Goal: Task Accomplishment & Management: Use online tool/utility

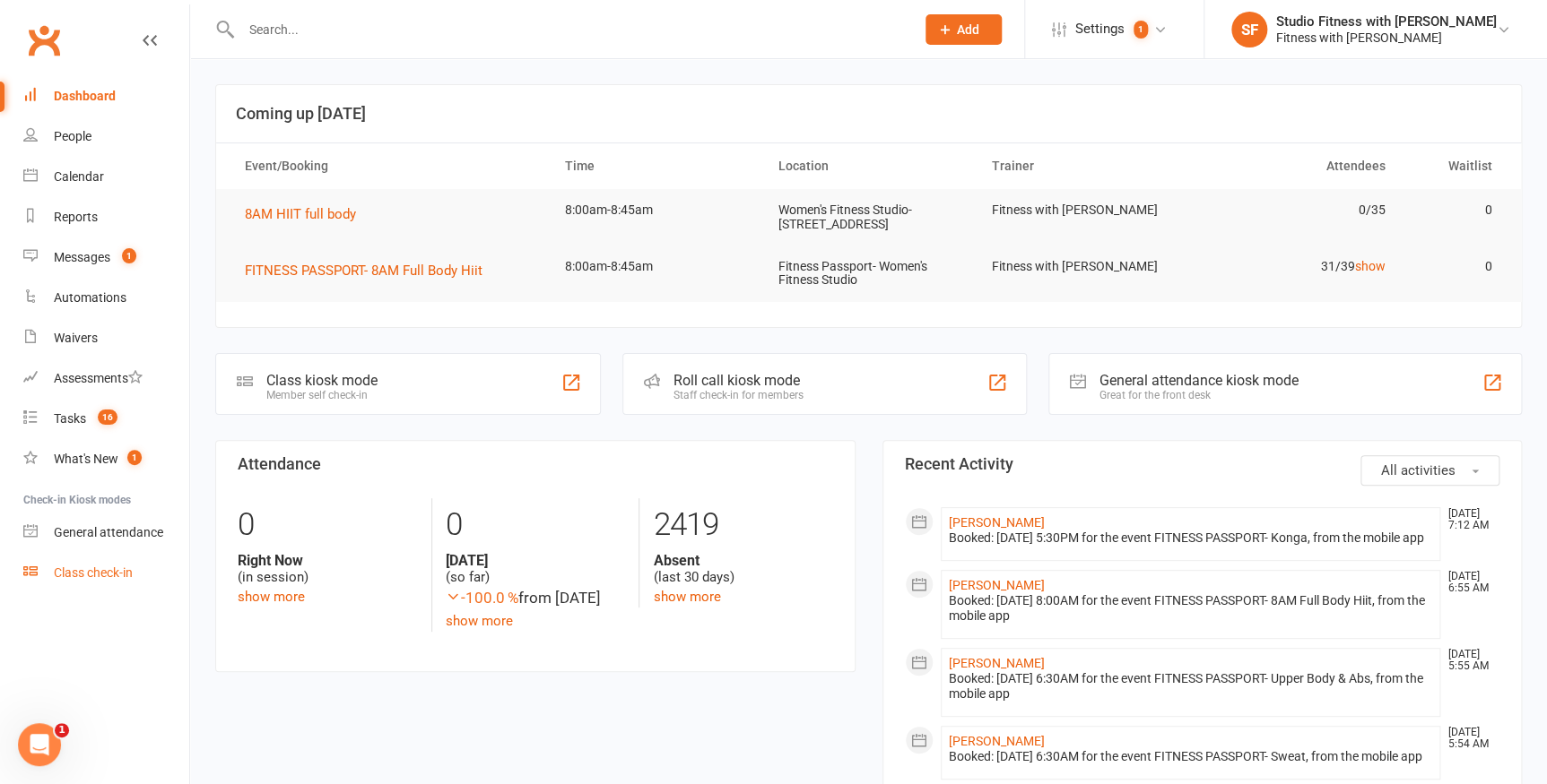
click at [107, 577] on div "Class check-in" at bounding box center [93, 573] width 79 height 14
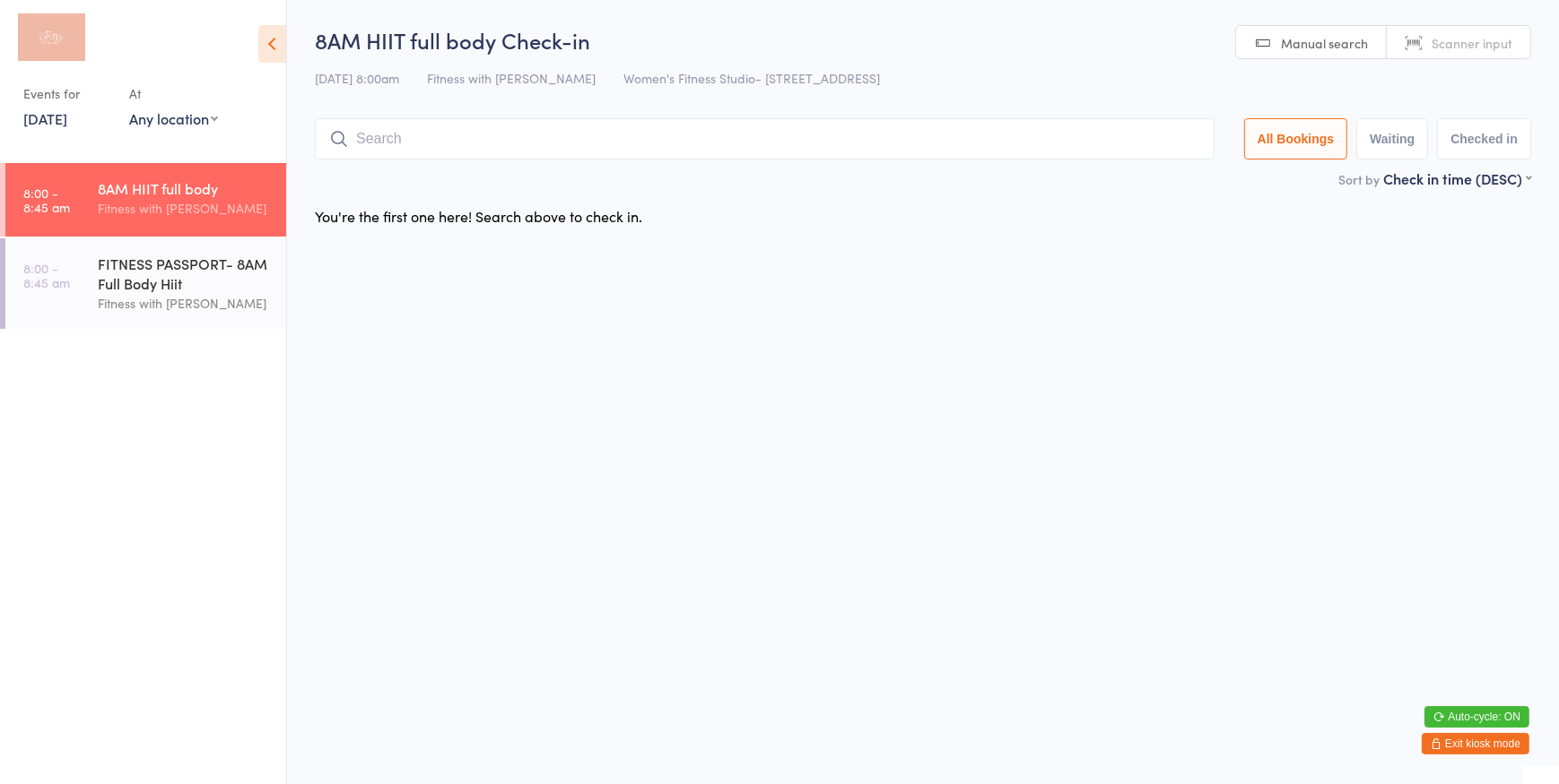
click at [196, 117] on select "Any location Women's Fitness Studio- 14 Madden Street, Aitkenvale Fitness Passp…" at bounding box center [173, 119] width 89 height 20
select select "0"
click at [129, 109] on select "Any location Women's Fitness Studio- 14 Madden Street, Aitkenvale Fitness Passp…" at bounding box center [173, 119] width 89 height 20
click at [1430, 49] on link "Scanner input" at bounding box center [1458, 43] width 144 height 34
type input "1311"
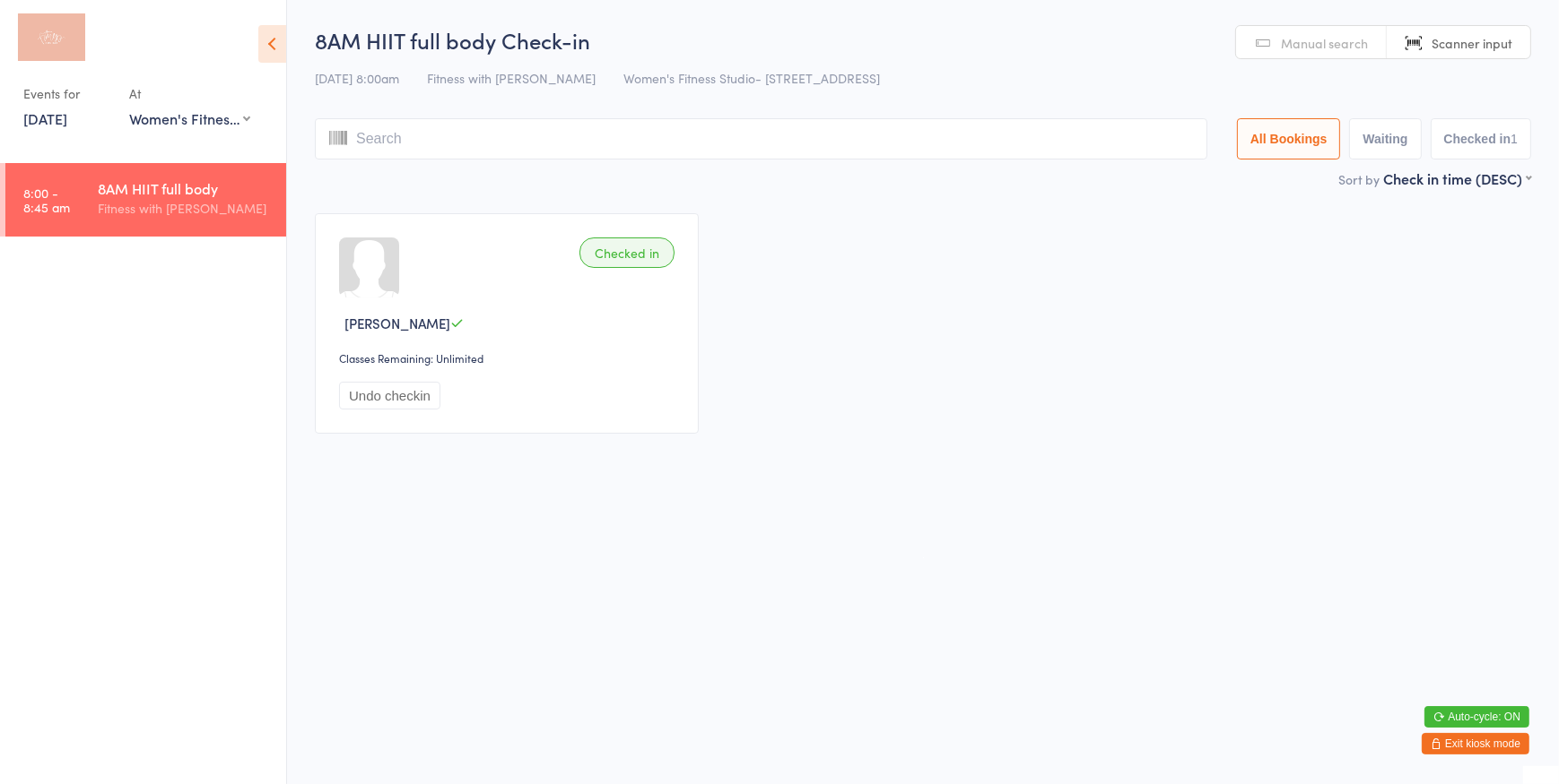
click at [1348, 48] on span "Manual search" at bounding box center [1324, 43] width 87 height 18
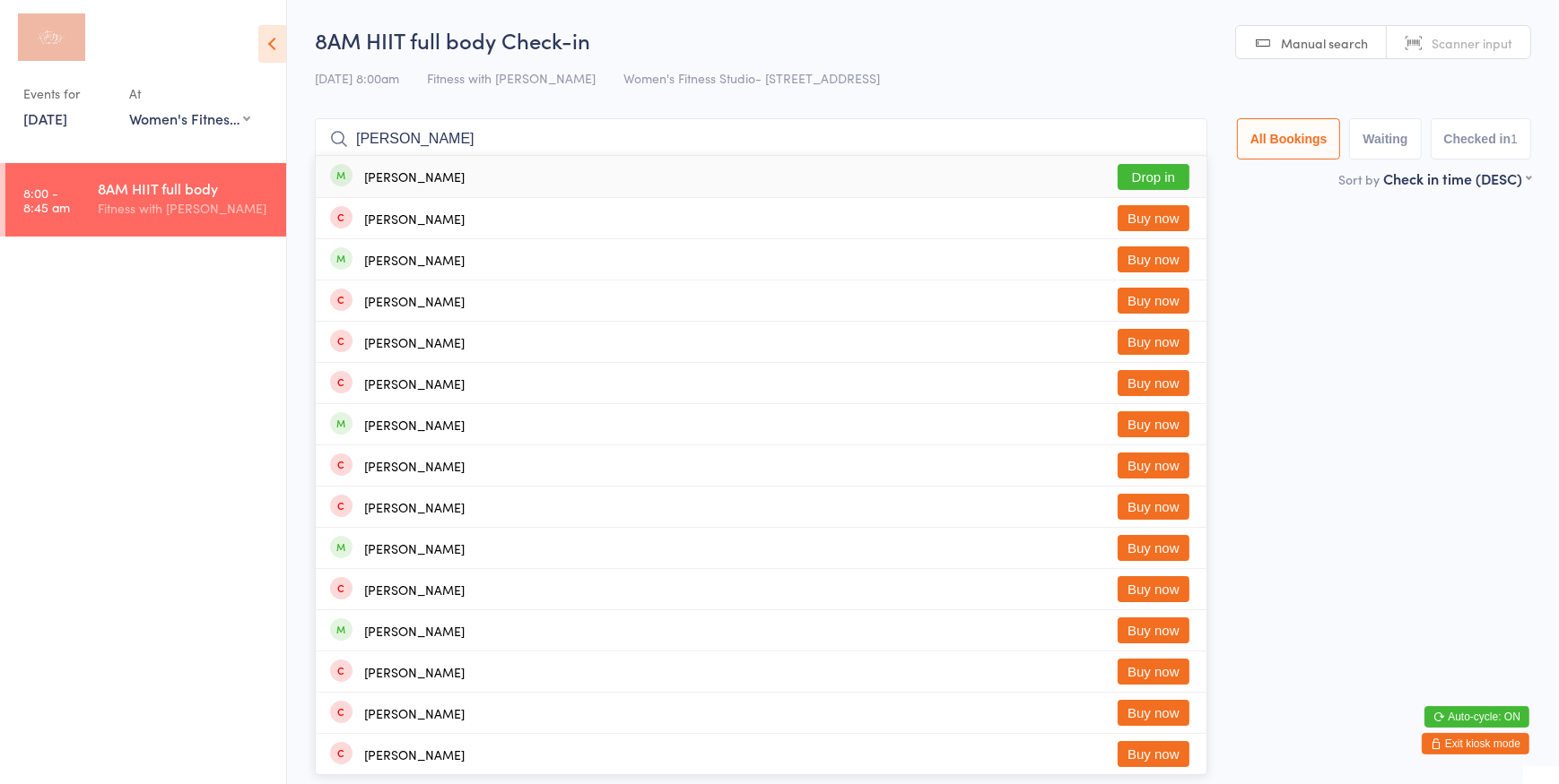
type input "macie"
click at [1139, 176] on button "Drop in" at bounding box center [1154, 177] width 72 height 26
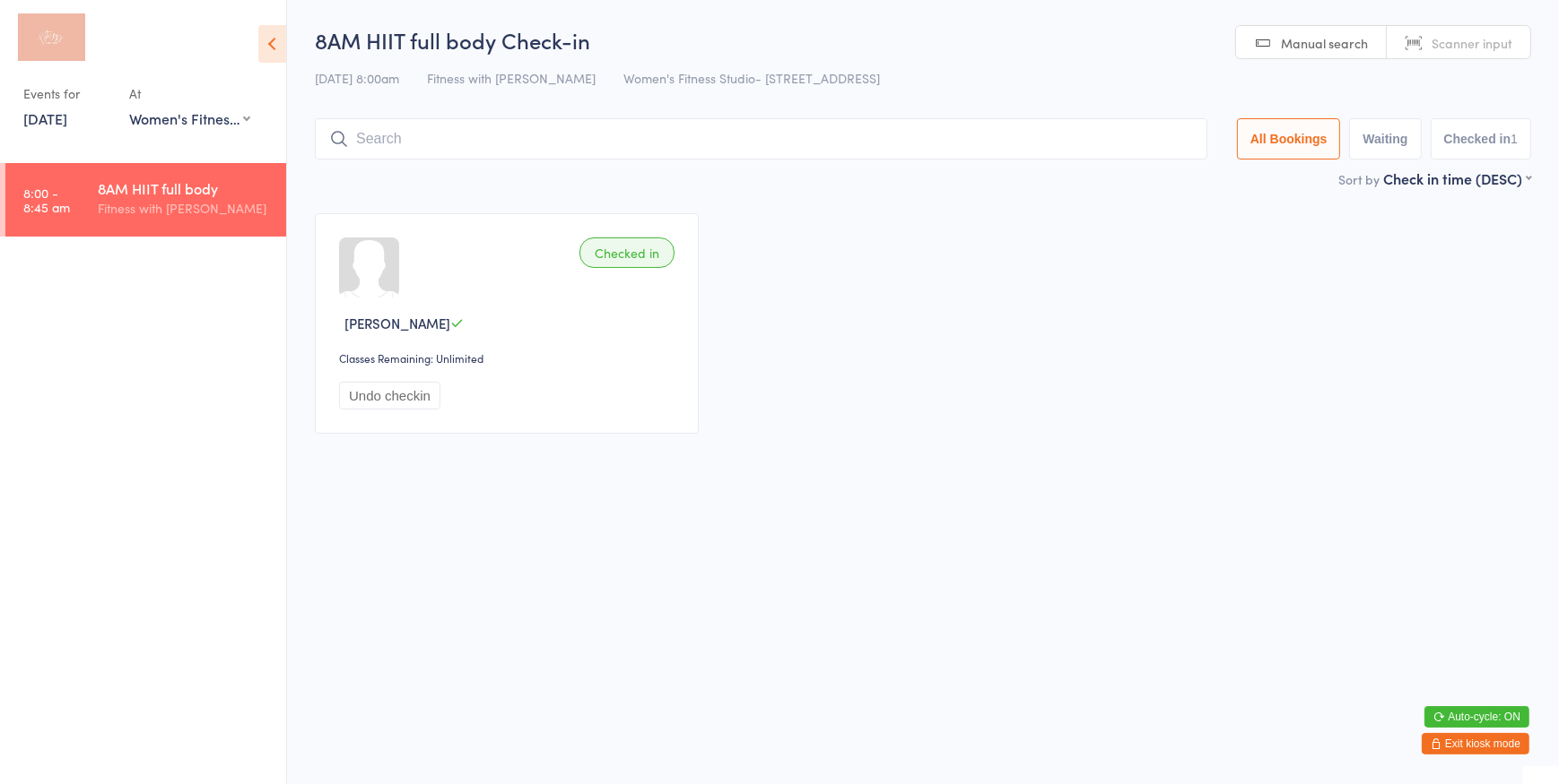
click at [1501, 51] on body "You have now entered Kiosk Mode. Members will be able to check themselves in us…" at bounding box center [779, 237] width 1559 height 425
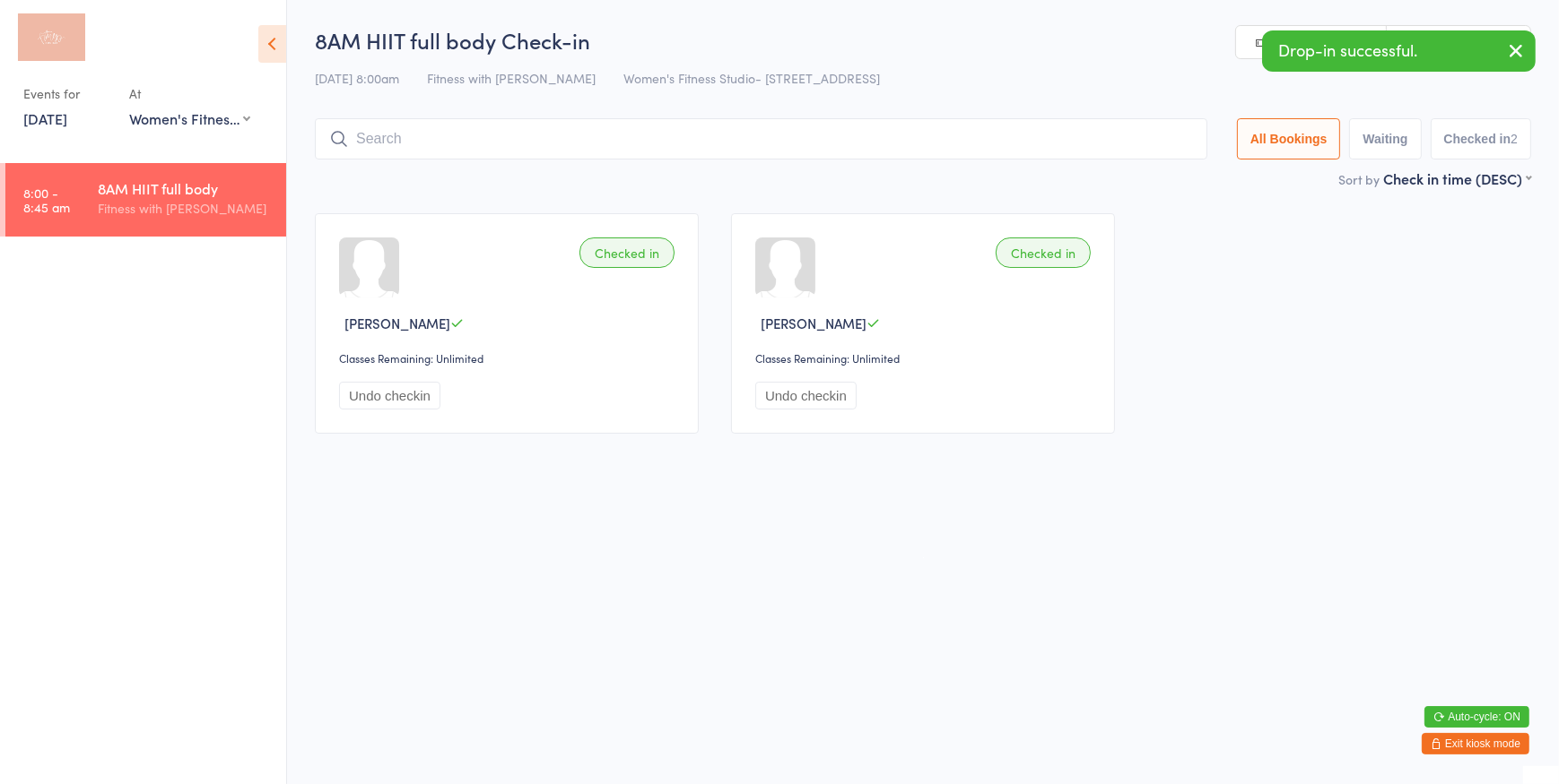
click at [1510, 45] on icon "button" at bounding box center [1516, 50] width 22 height 22
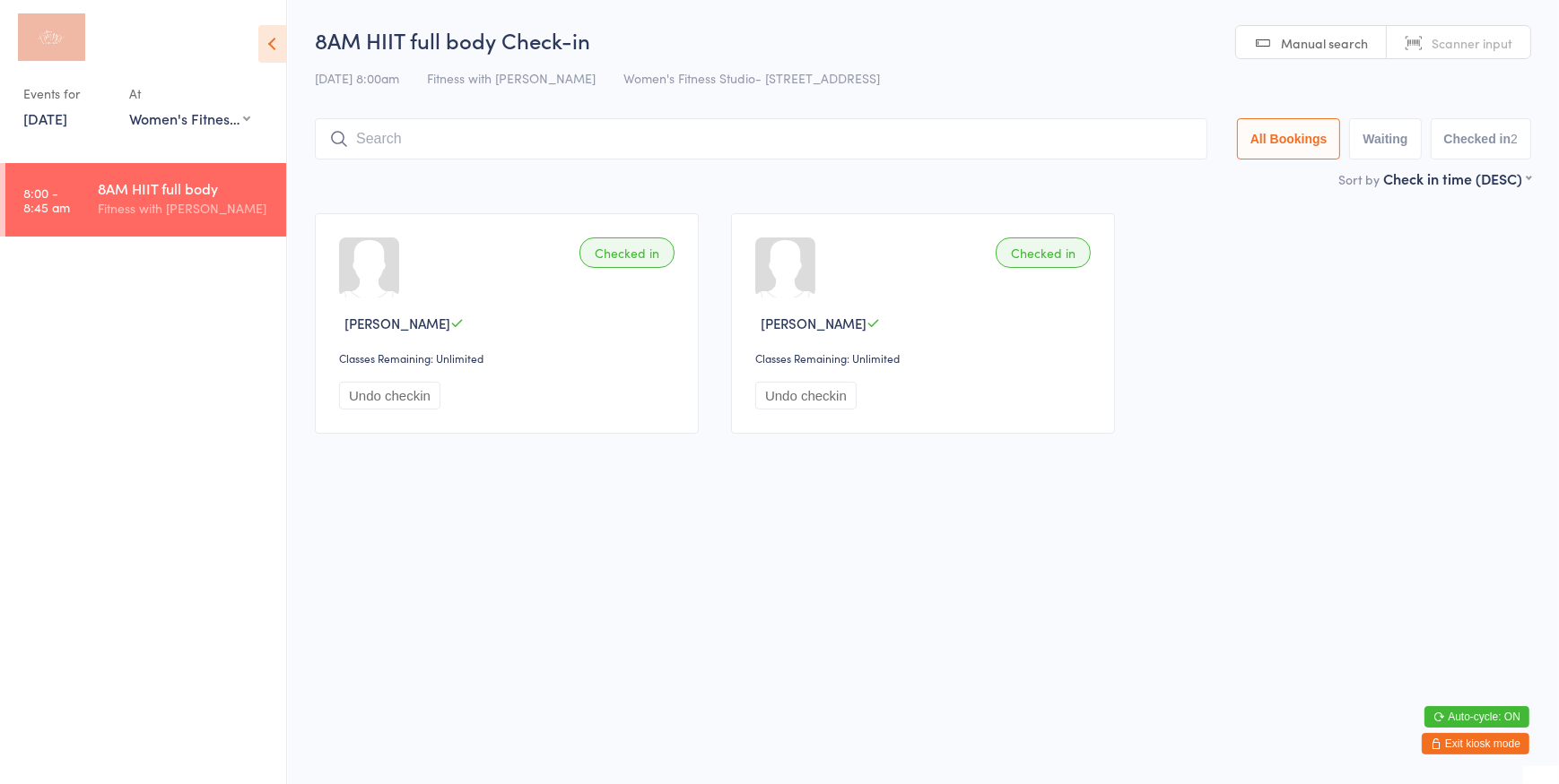
click at [1510, 45] on span "Scanner input" at bounding box center [1472, 43] width 81 height 18
type input "1064"
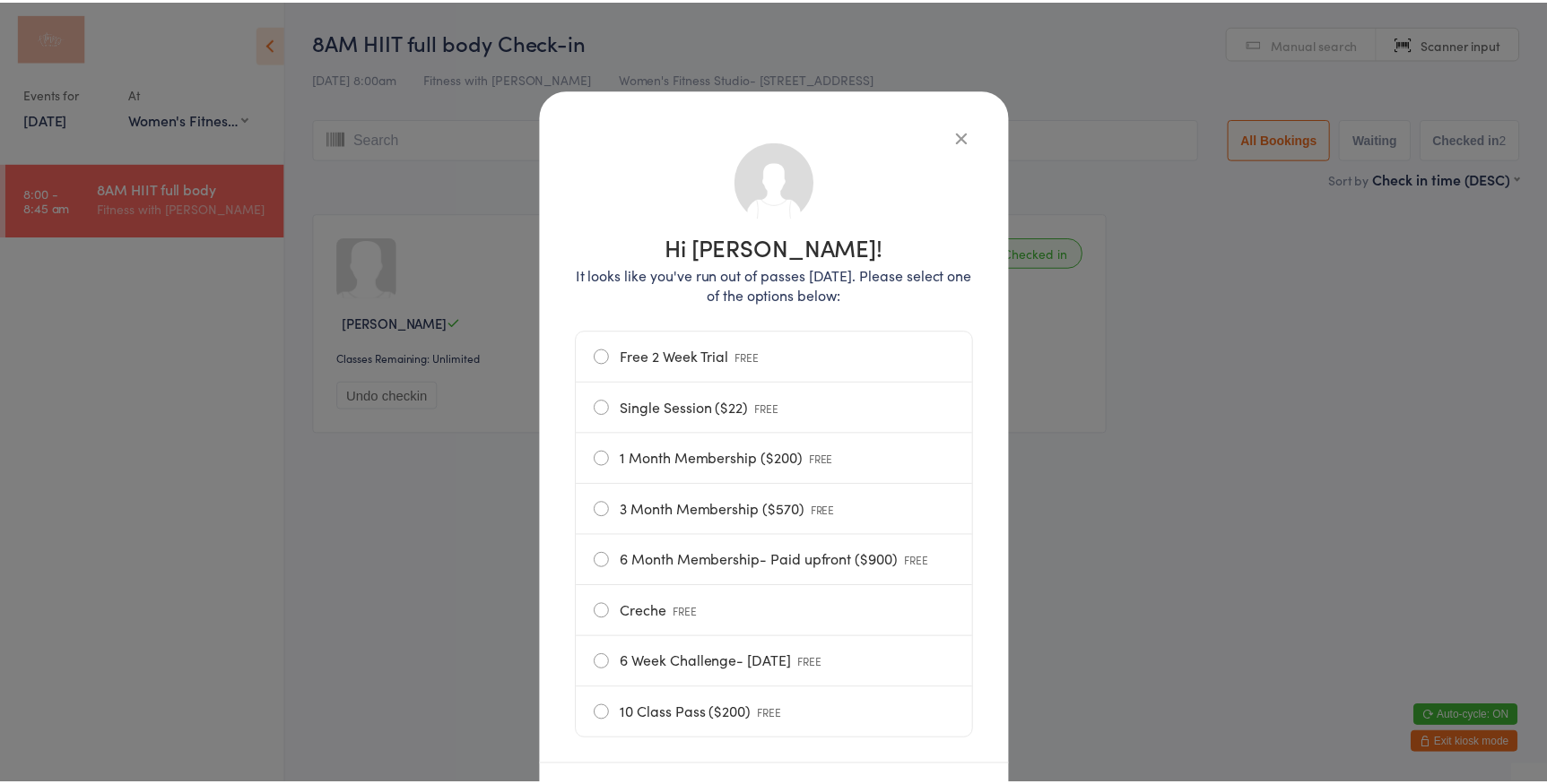
scroll to position [81, 0]
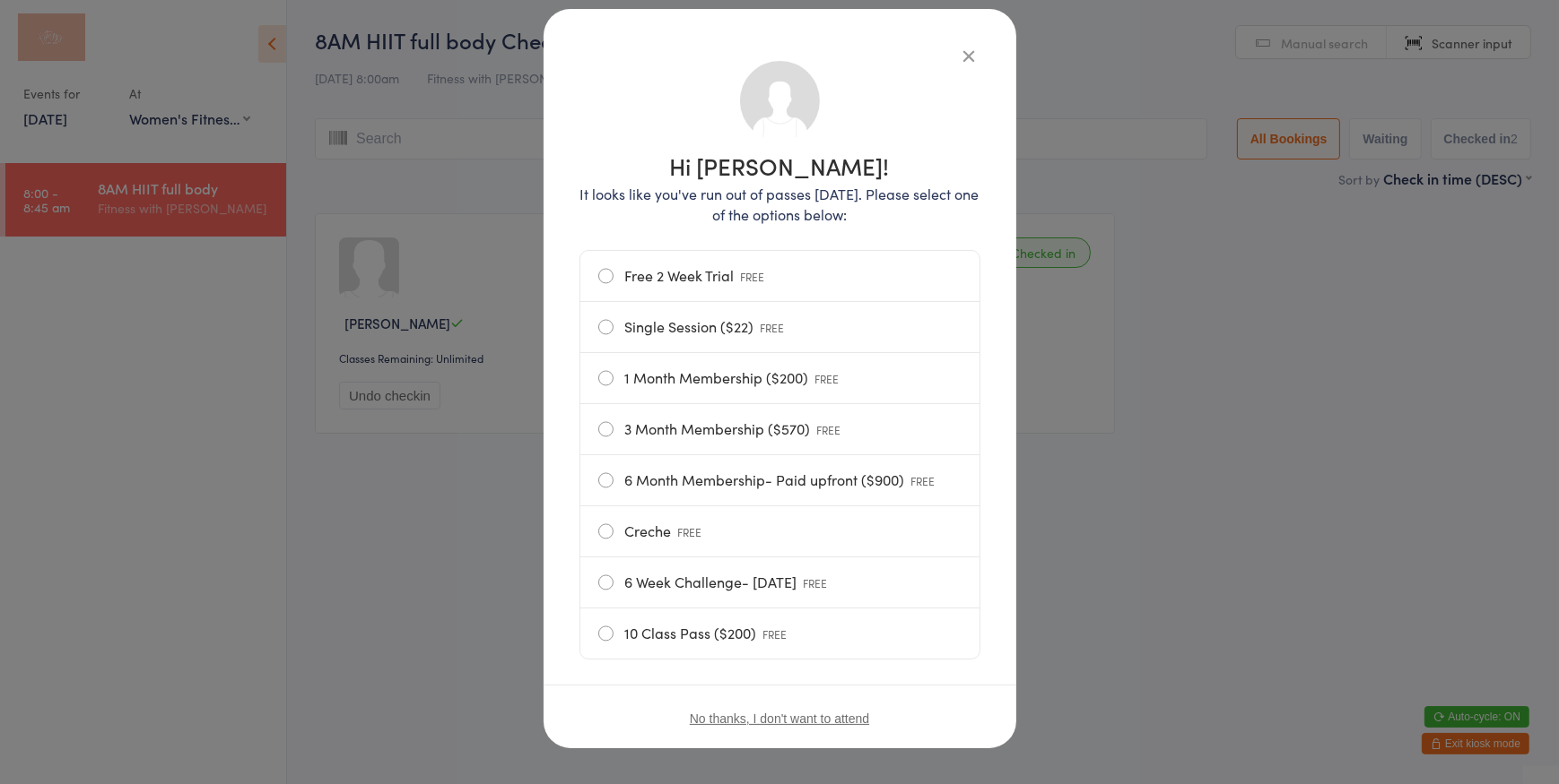
click at [960, 52] on icon "button" at bounding box center [970, 56] width 20 height 20
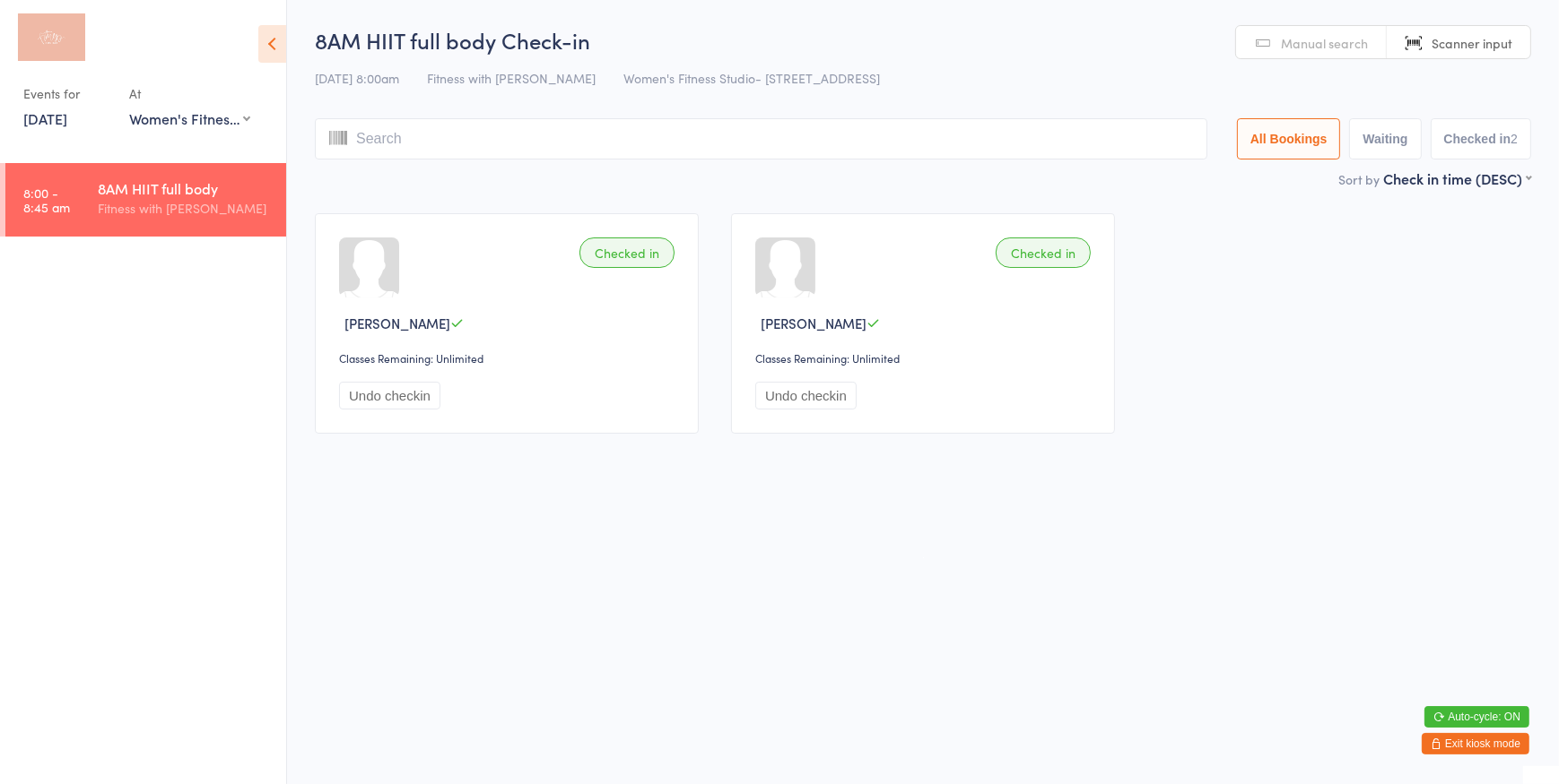
click at [1340, 43] on span "Manual search" at bounding box center [1324, 43] width 87 height 18
type input "carlee1987"
click at [1517, 50] on link "Scanner input" at bounding box center [1458, 43] width 144 height 34
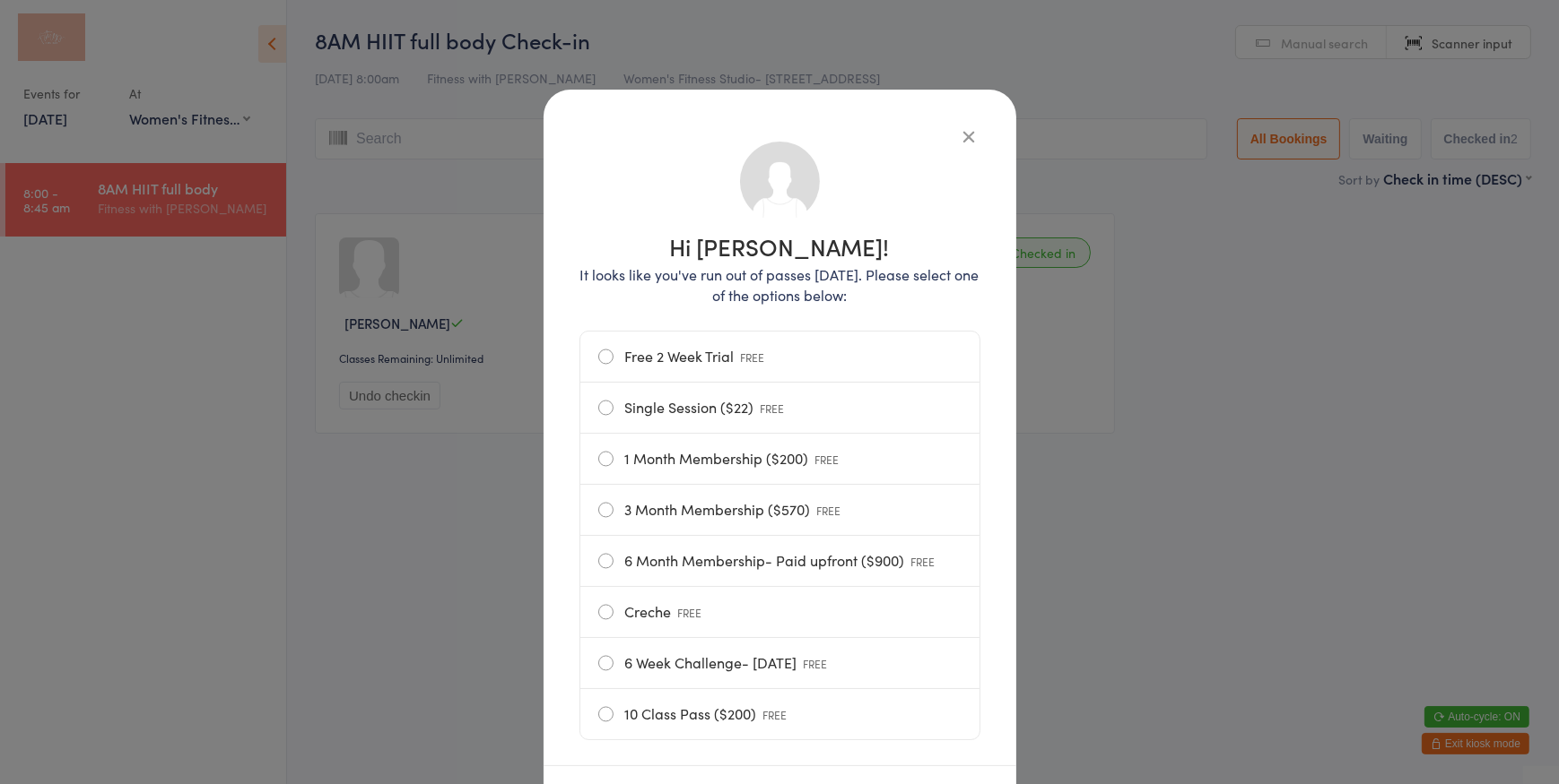
click at [960, 129] on icon "button" at bounding box center [970, 137] width 20 height 20
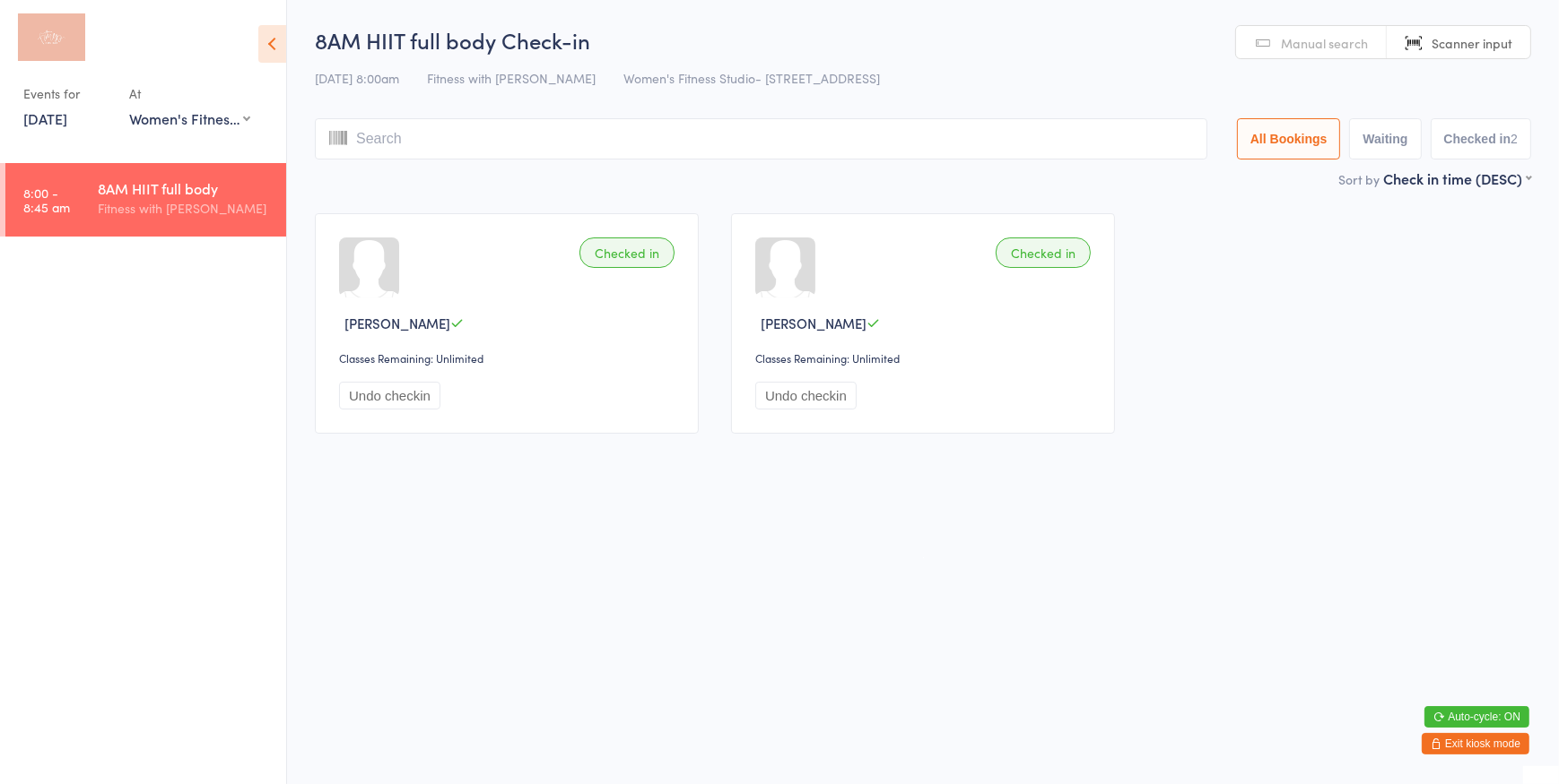
click at [1103, 138] on input "search" at bounding box center [760, 139] width 892 height 41
type input "1987"
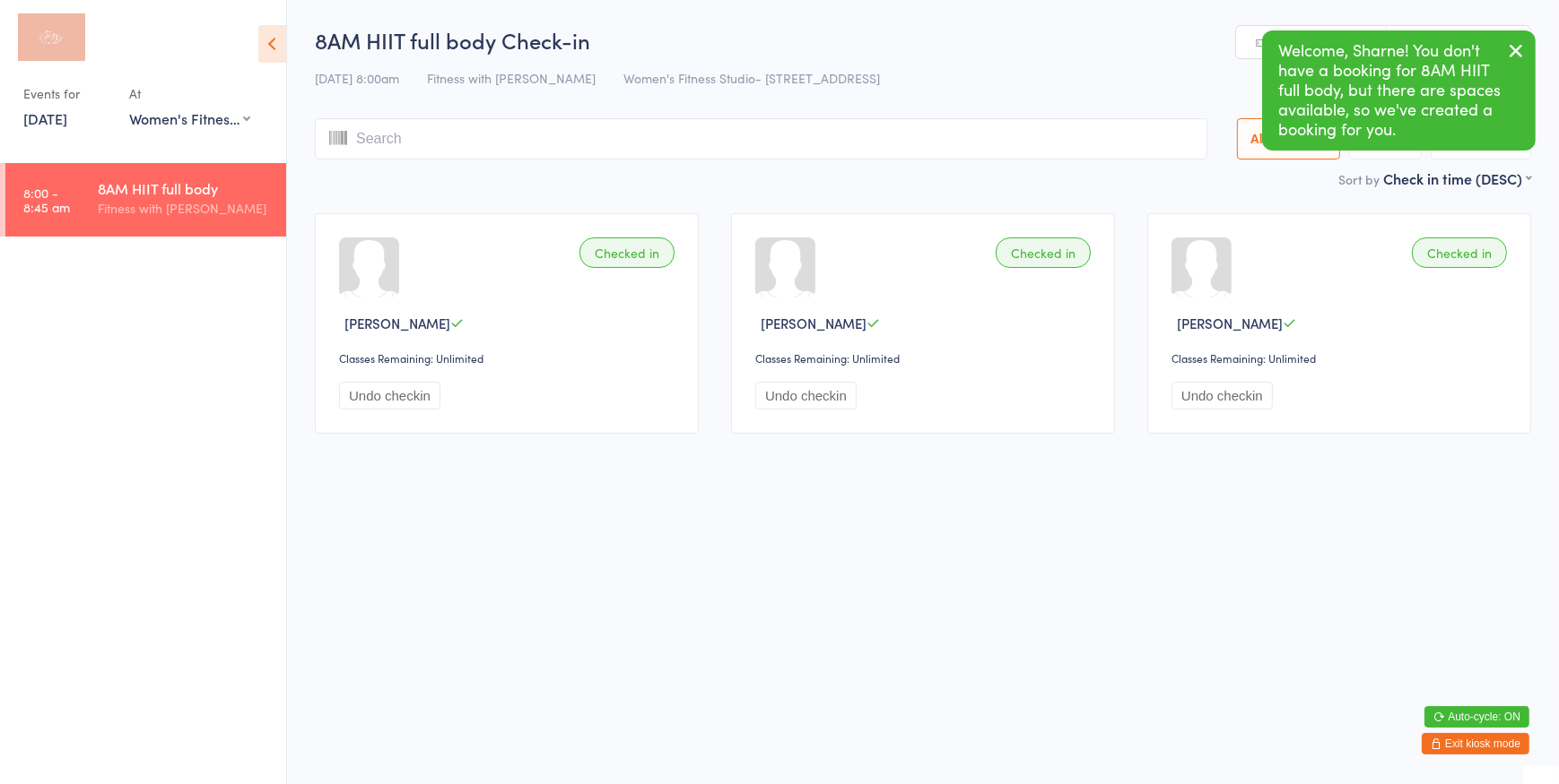
click at [1512, 45] on icon "button" at bounding box center [1516, 50] width 22 height 22
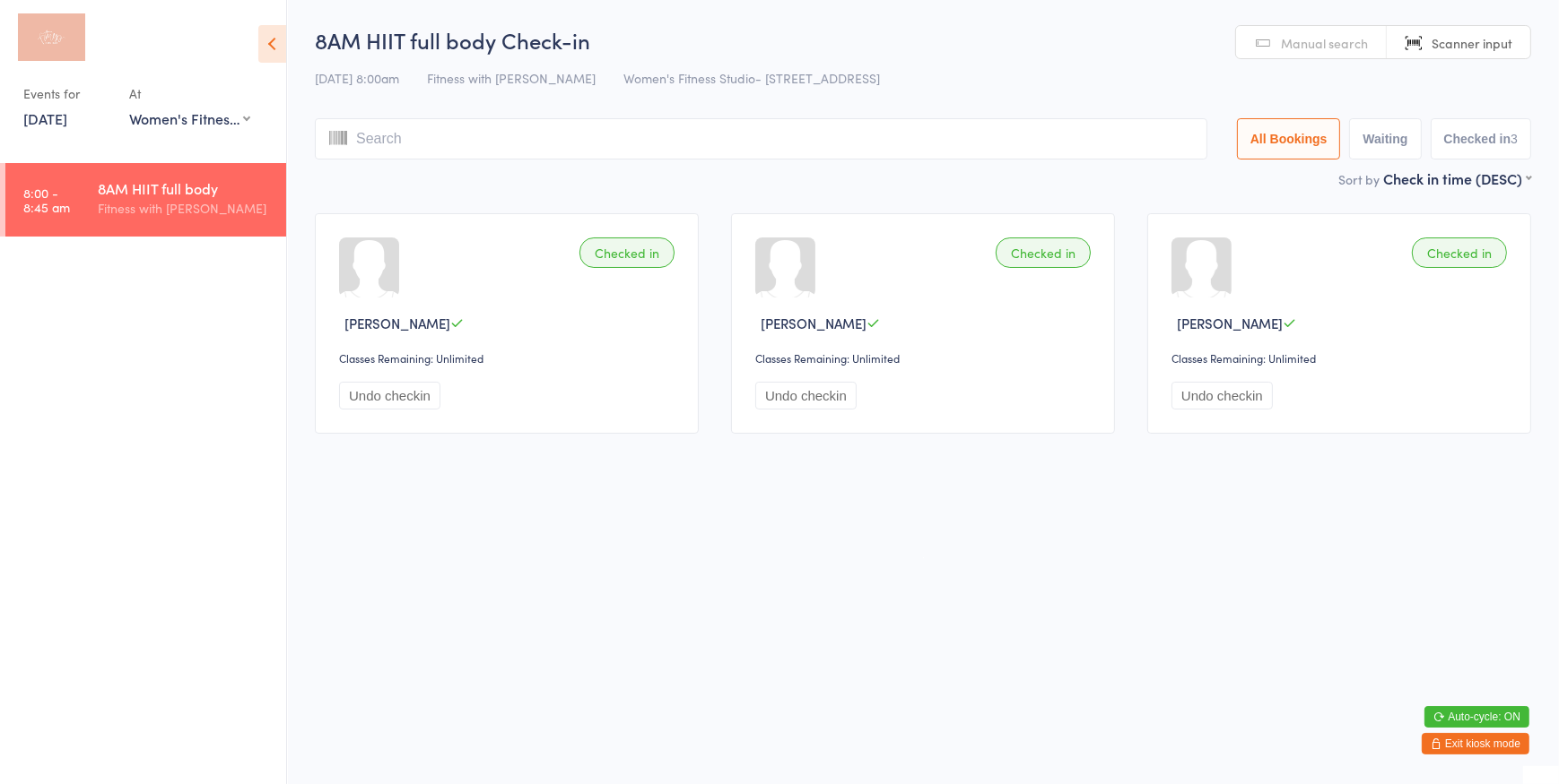
click at [1292, 51] on span "Manual search" at bounding box center [1324, 43] width 87 height 18
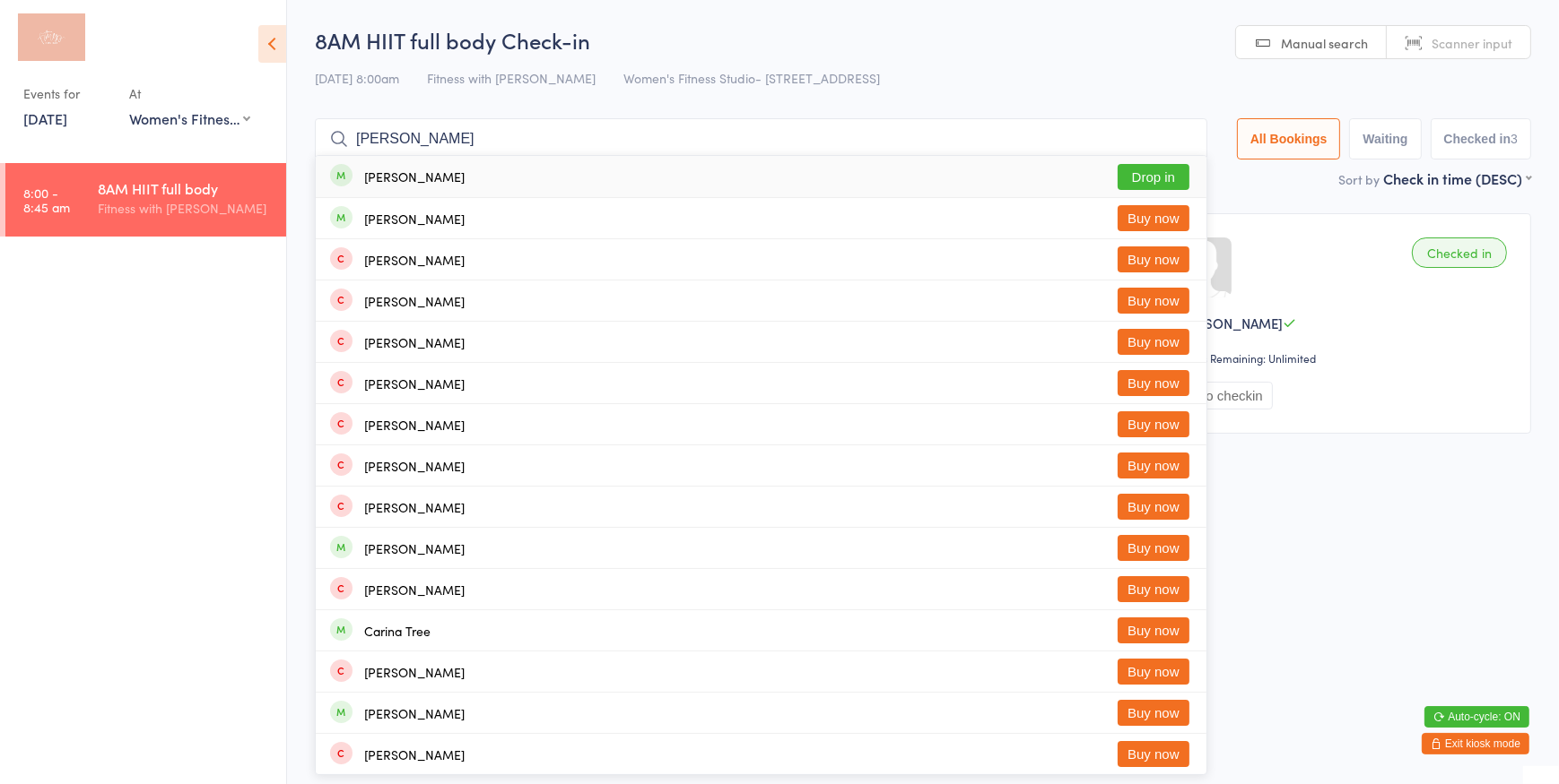
type input "carlee"
click at [1129, 173] on button "Drop in" at bounding box center [1154, 177] width 72 height 26
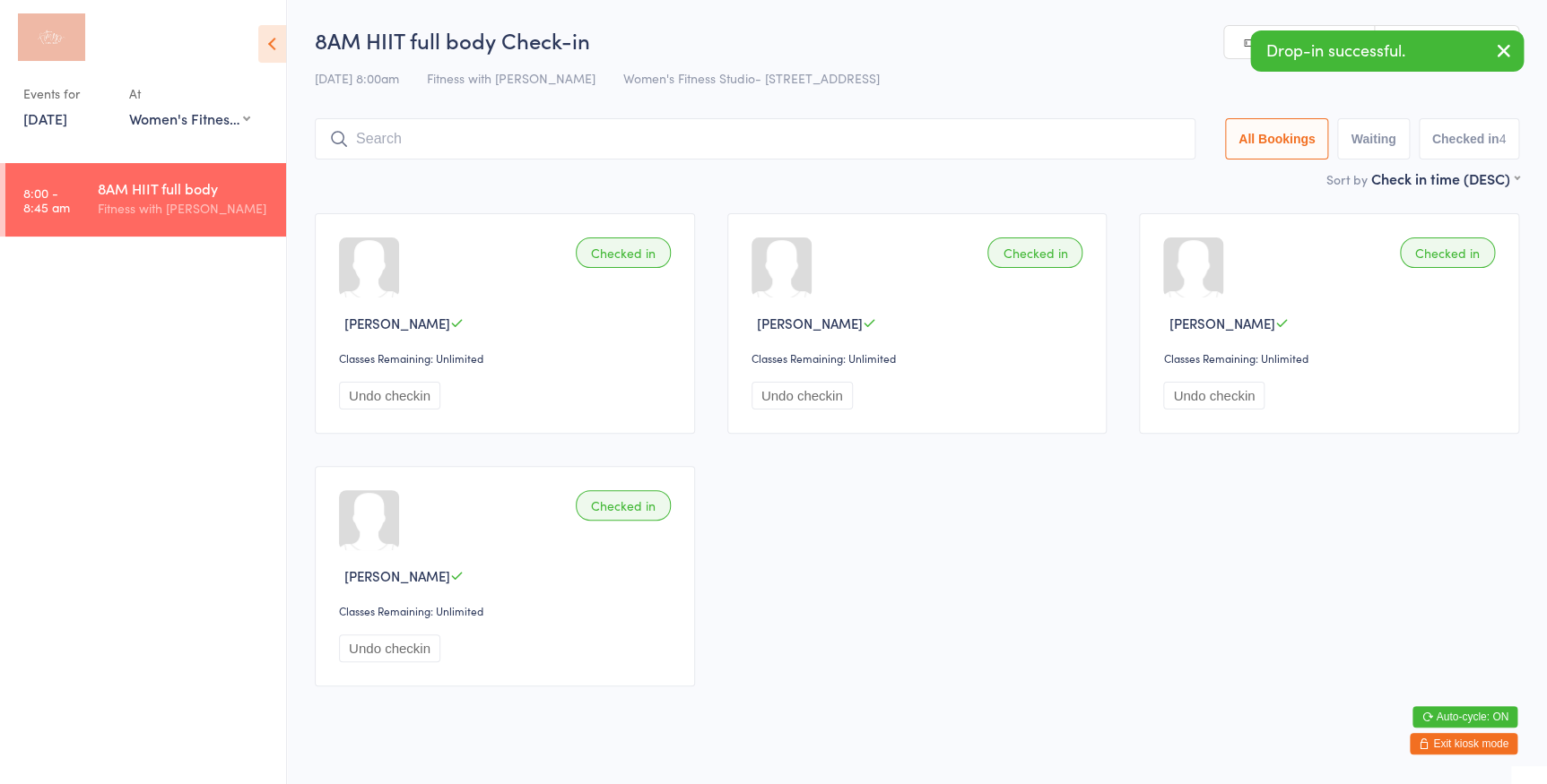
click at [1509, 53] on icon "button" at bounding box center [1504, 50] width 22 height 22
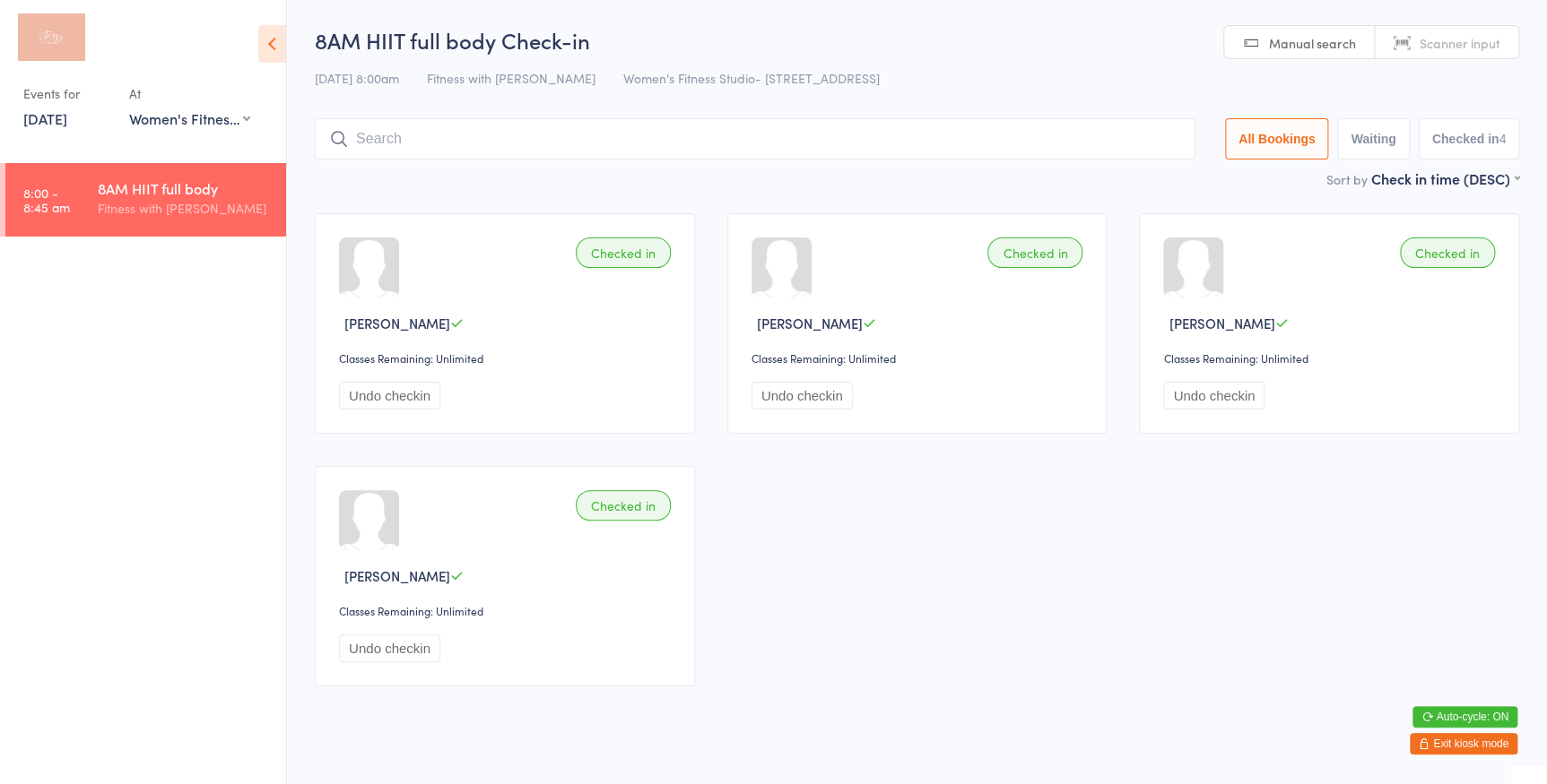
click at [1469, 43] on span "Scanner input" at bounding box center [1460, 43] width 81 height 18
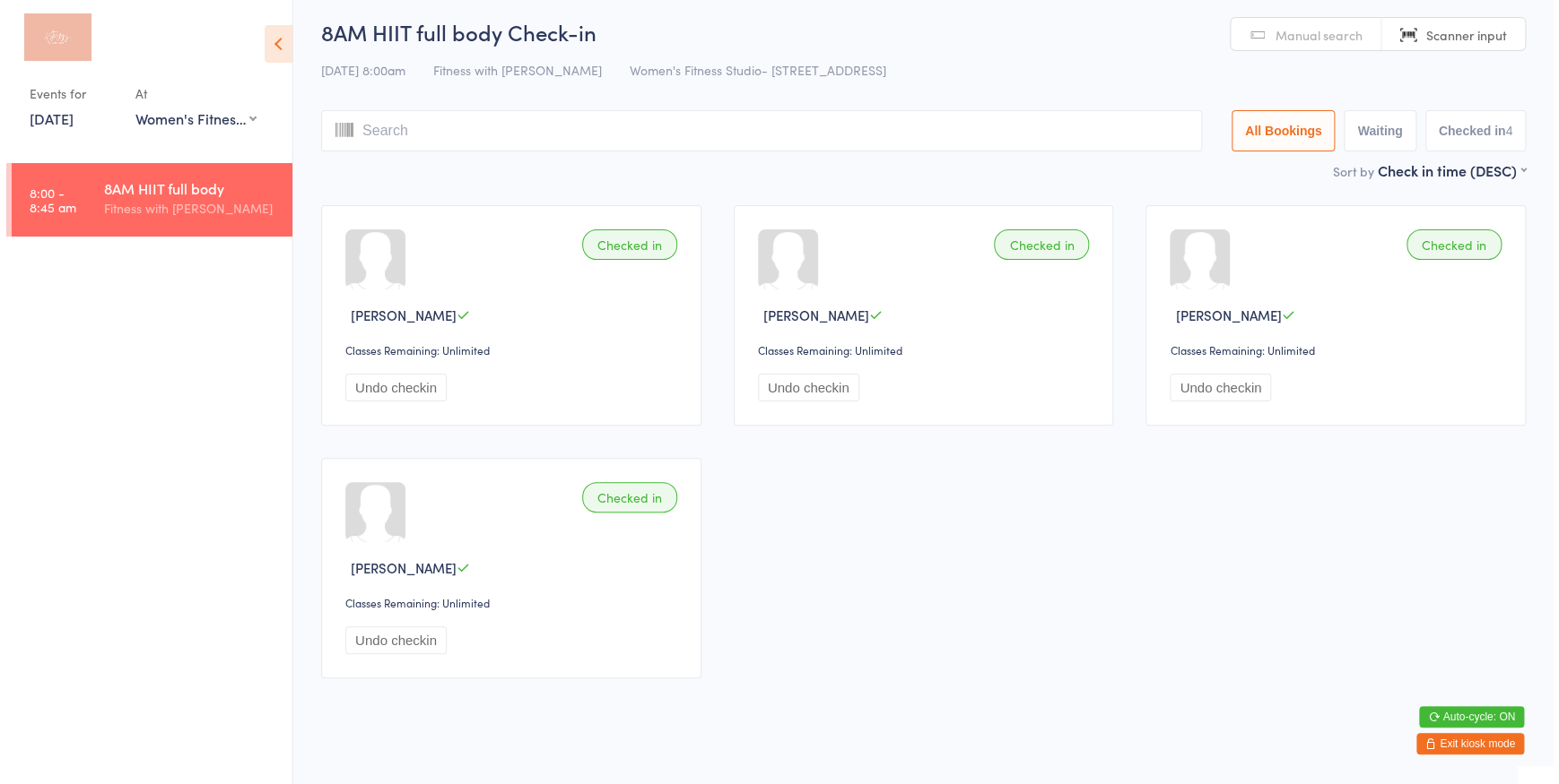
scroll to position [0, 0]
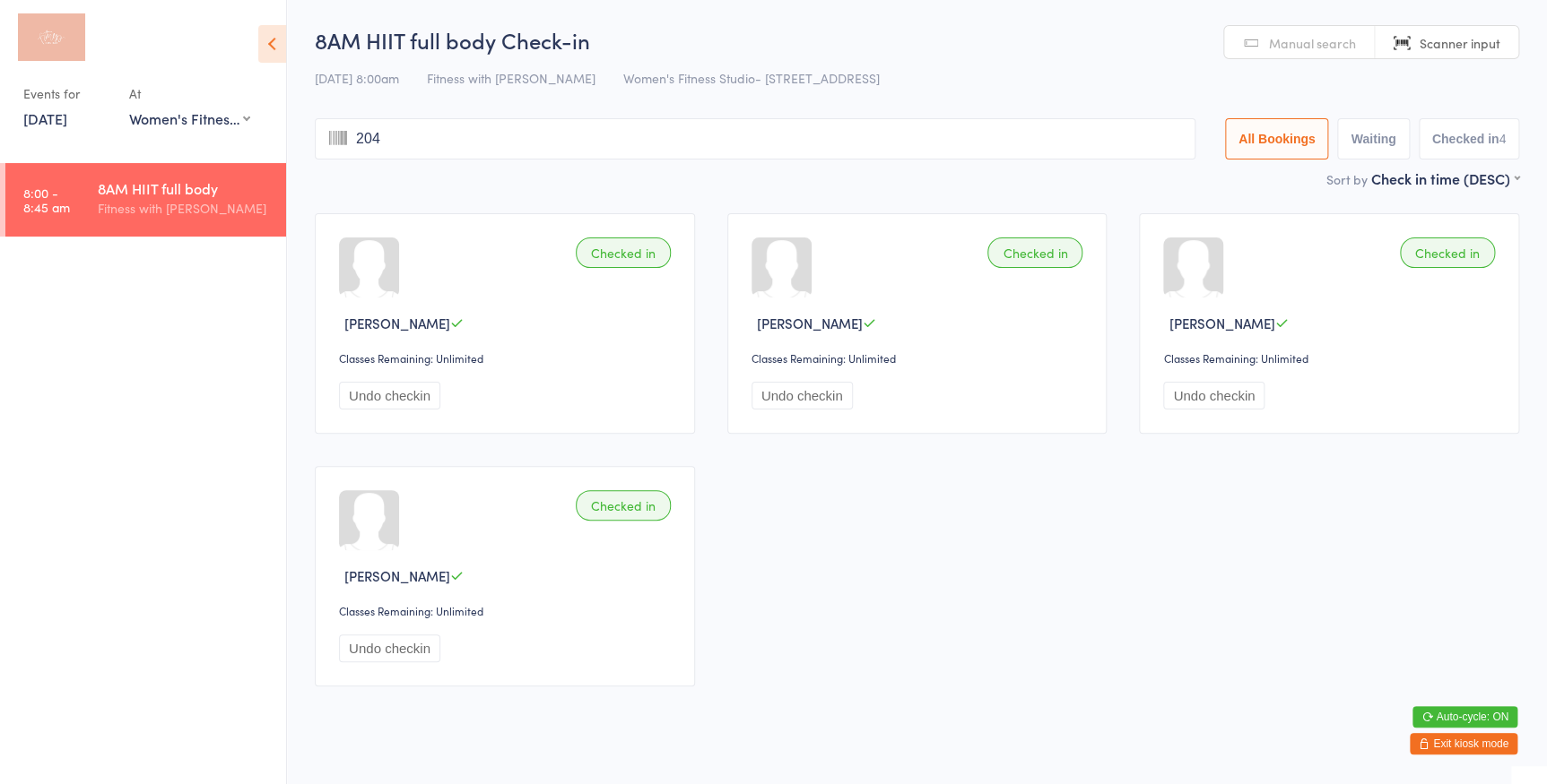
type input "2041"
click at [1290, 39] on span "Manual search" at bounding box center [1312, 43] width 87 height 18
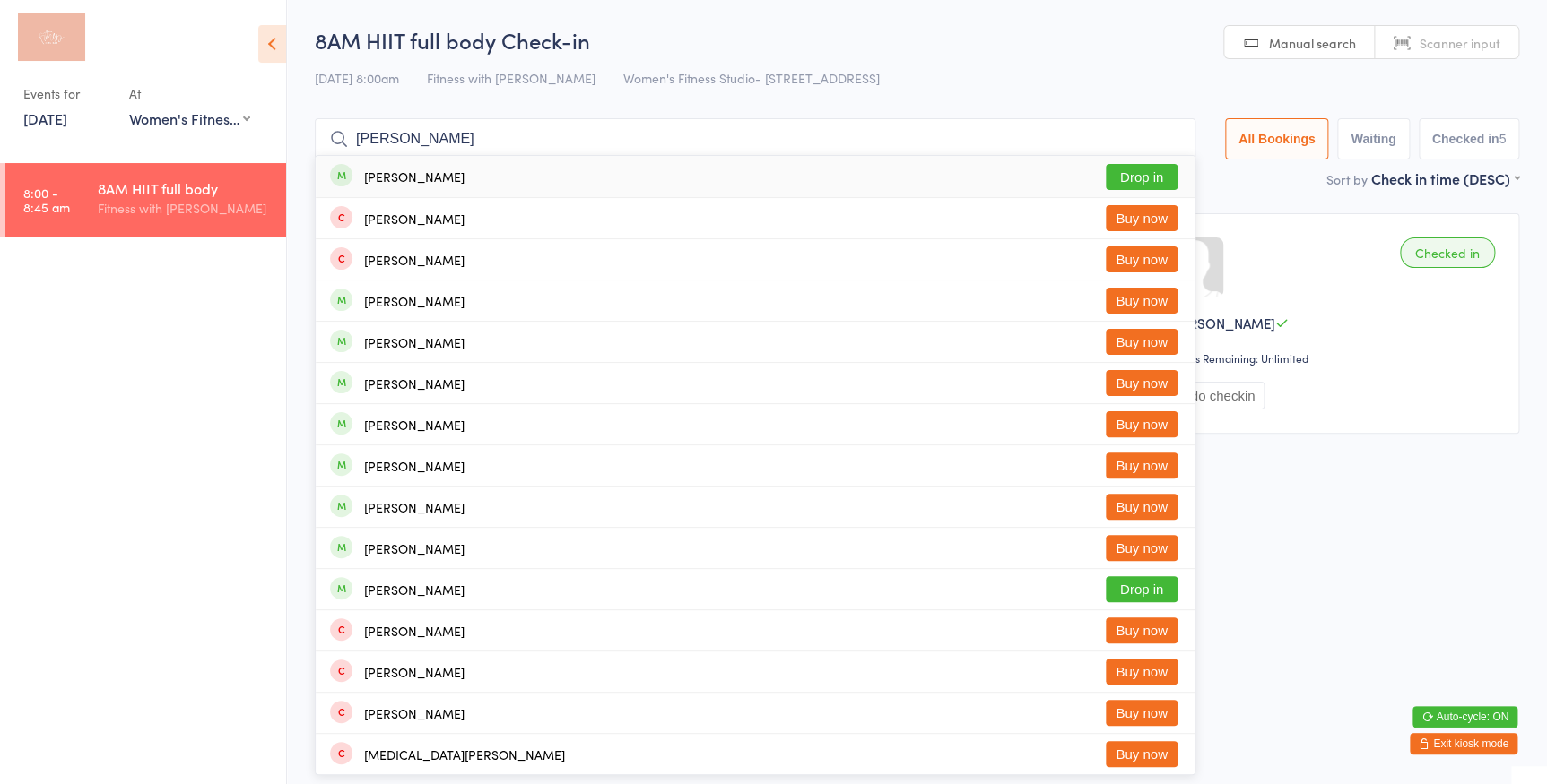
type input "felicia"
click at [1141, 178] on button "Drop in" at bounding box center [1142, 177] width 72 height 26
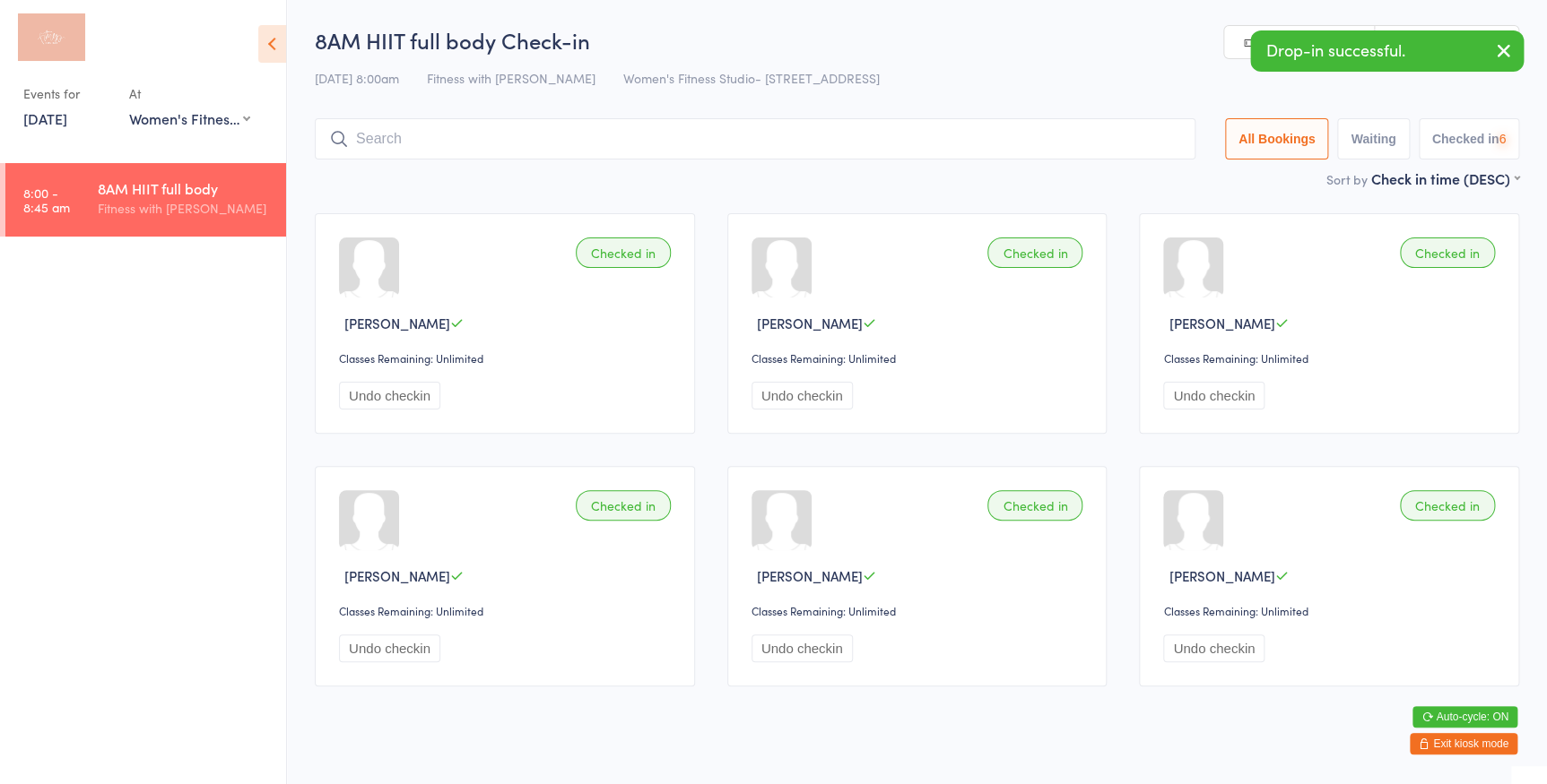
click at [1507, 47] on icon "button" at bounding box center [1504, 50] width 22 height 22
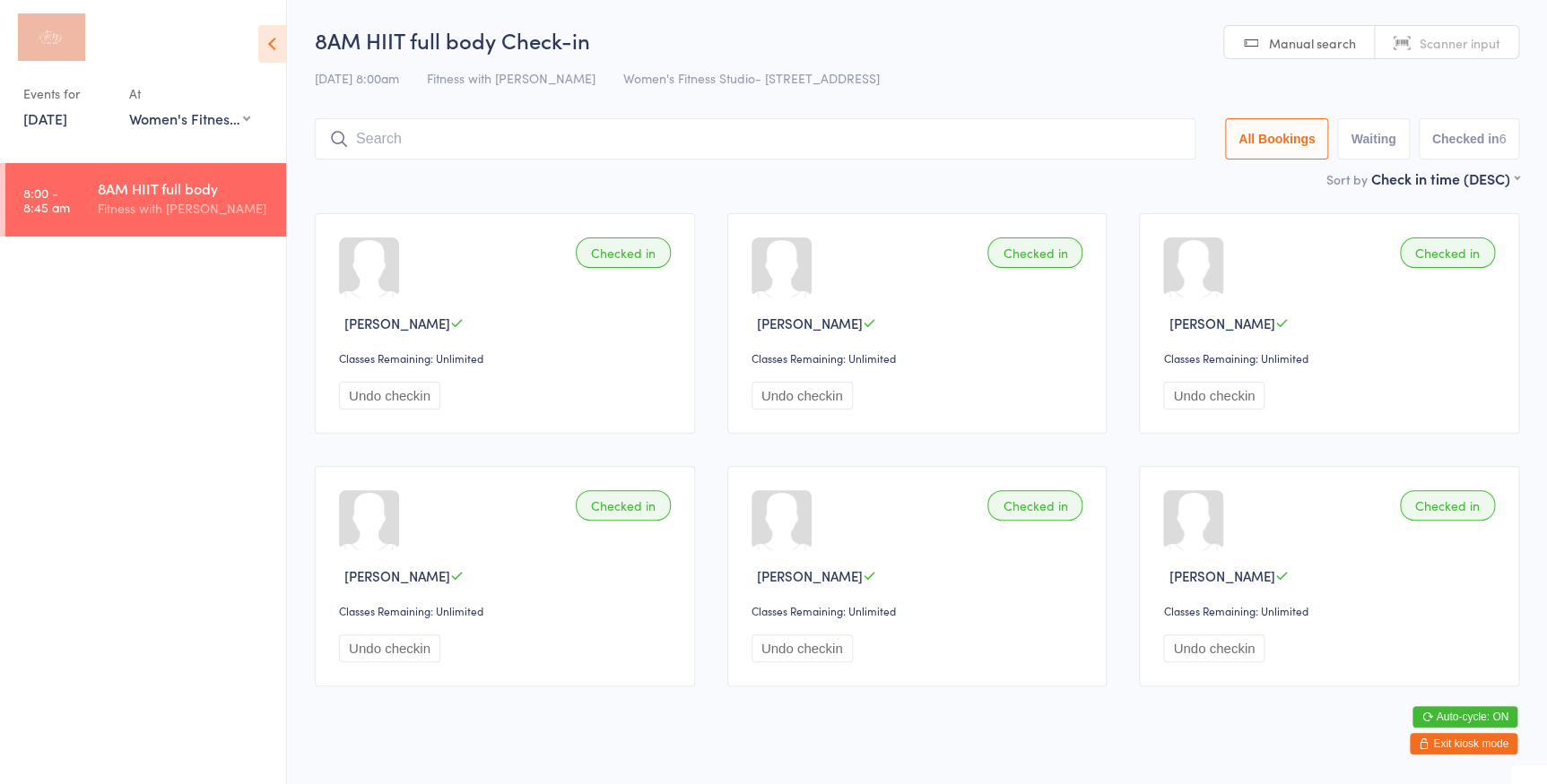
click at [1500, 42] on link "Scanner input" at bounding box center [1446, 43] width 144 height 34
type input "34"
type input "r"
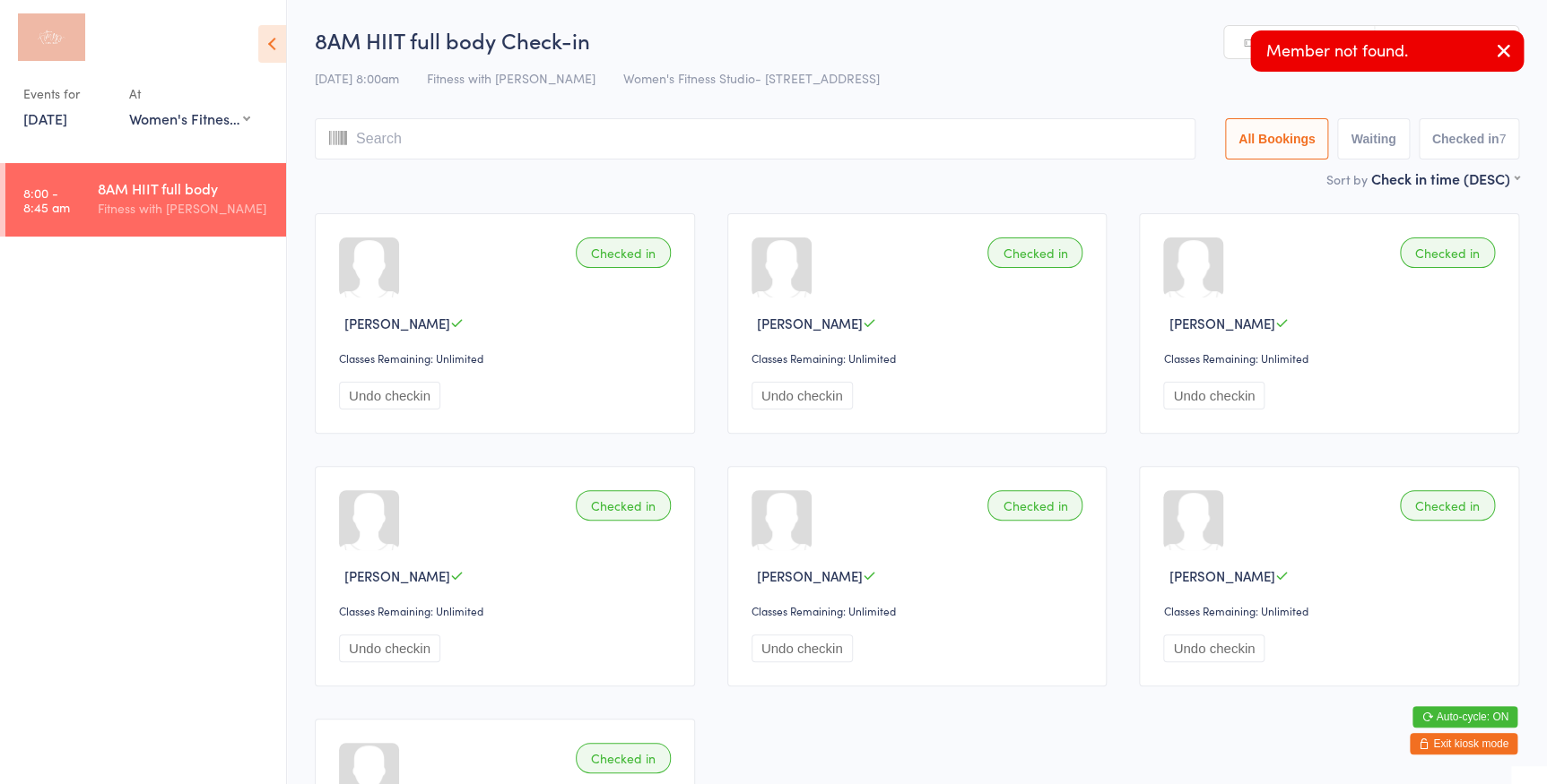
click at [1246, 42] on link "Manual search" at bounding box center [1299, 43] width 151 height 34
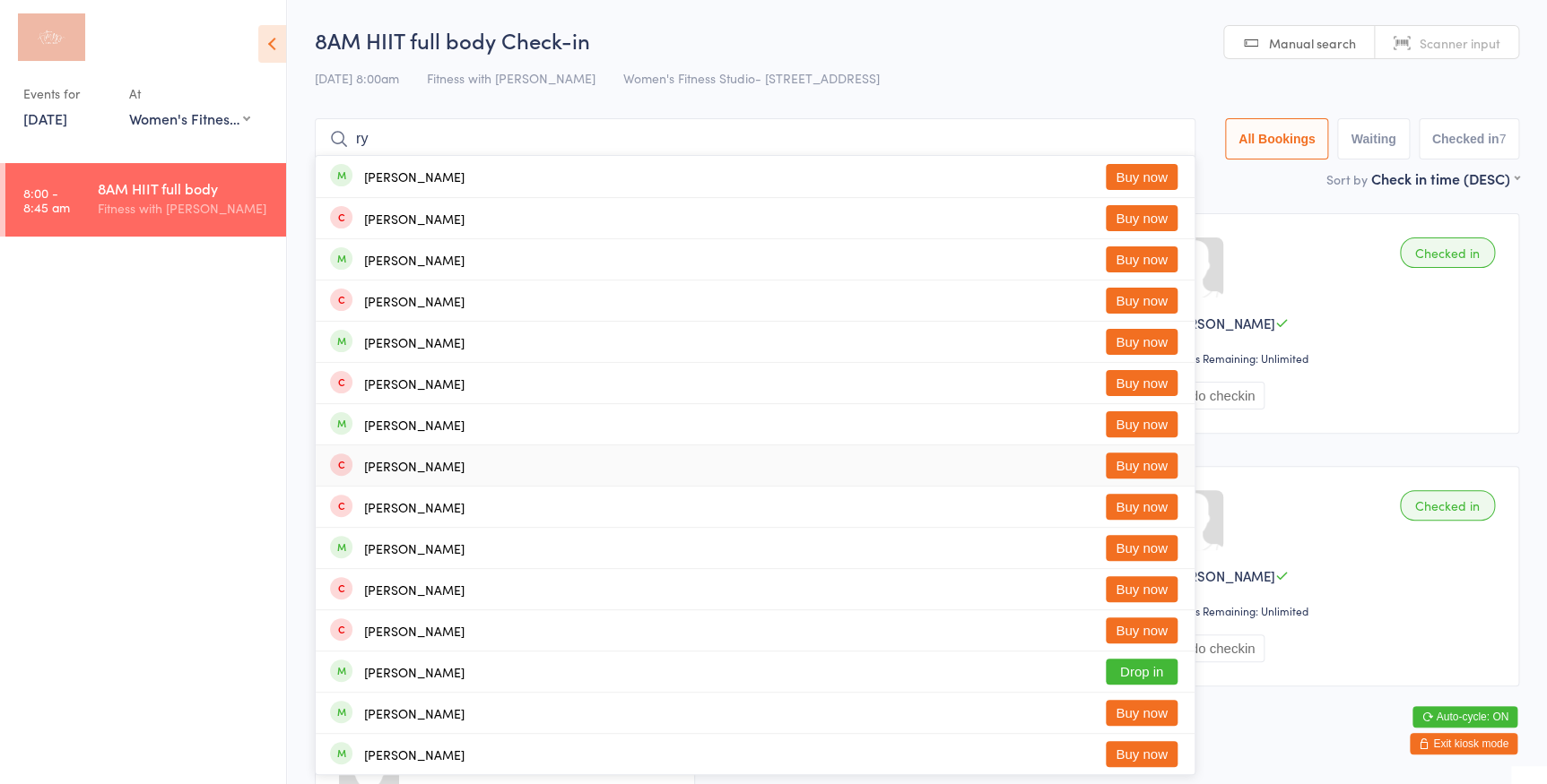
type input "r"
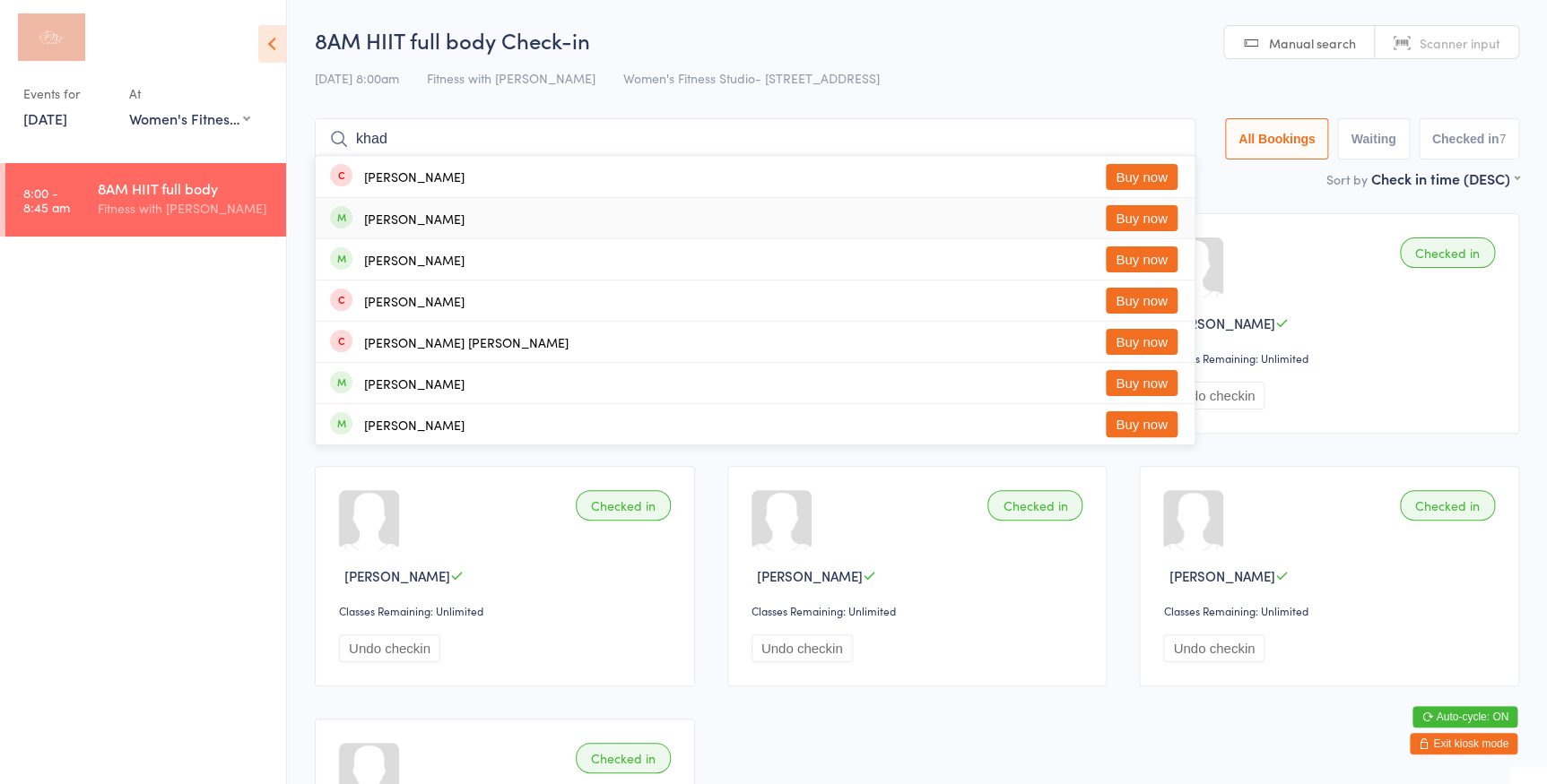
type input "khad"
click at [1121, 207] on button "Buy now" at bounding box center [1142, 218] width 72 height 26
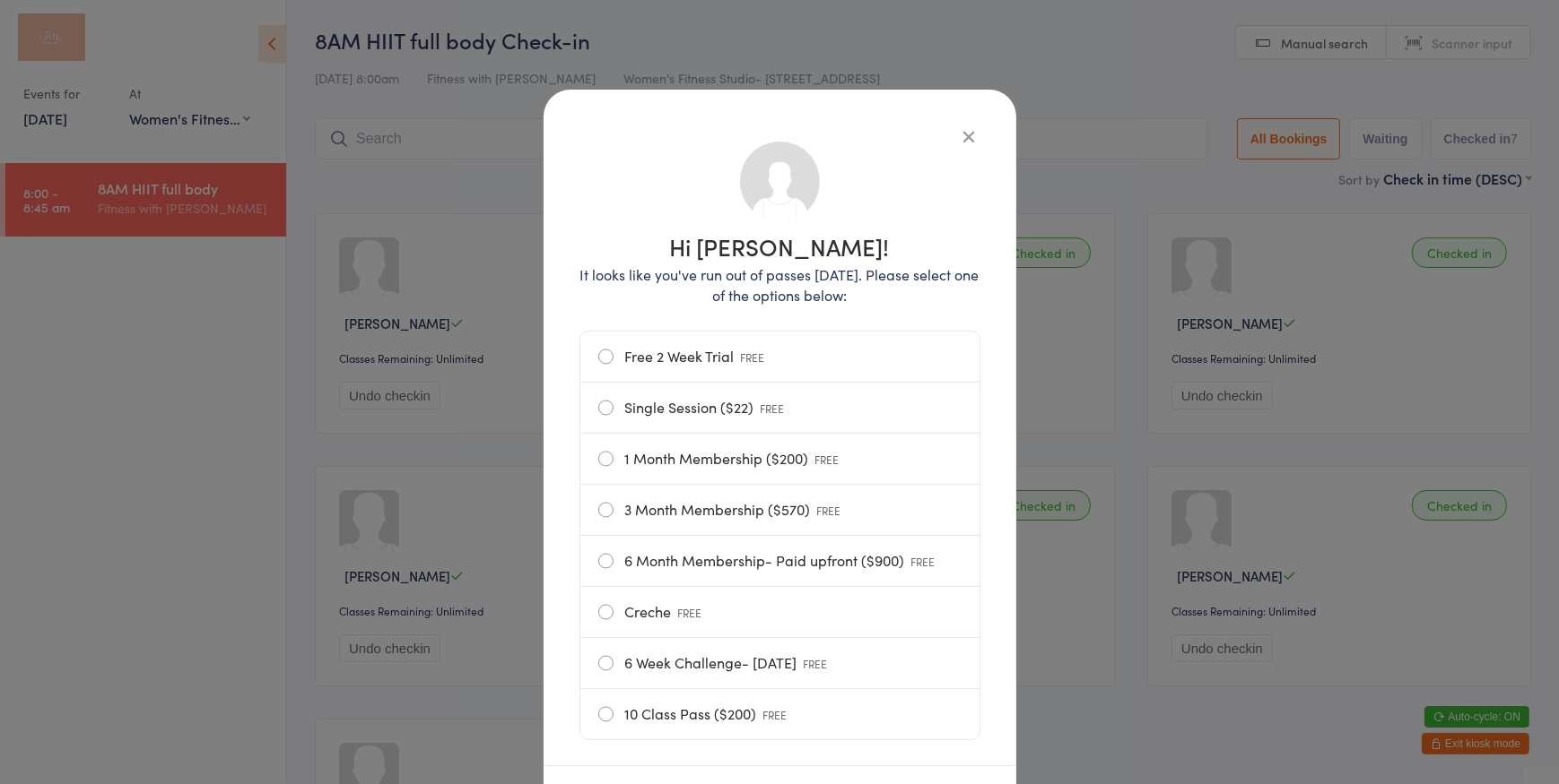
click at [660, 402] on label "Single Session ($22) FREE" at bounding box center [780, 408] width 363 height 50
click at [0, 0] on input "Single Session ($22) FREE" at bounding box center [0, 0] width 0 height 0
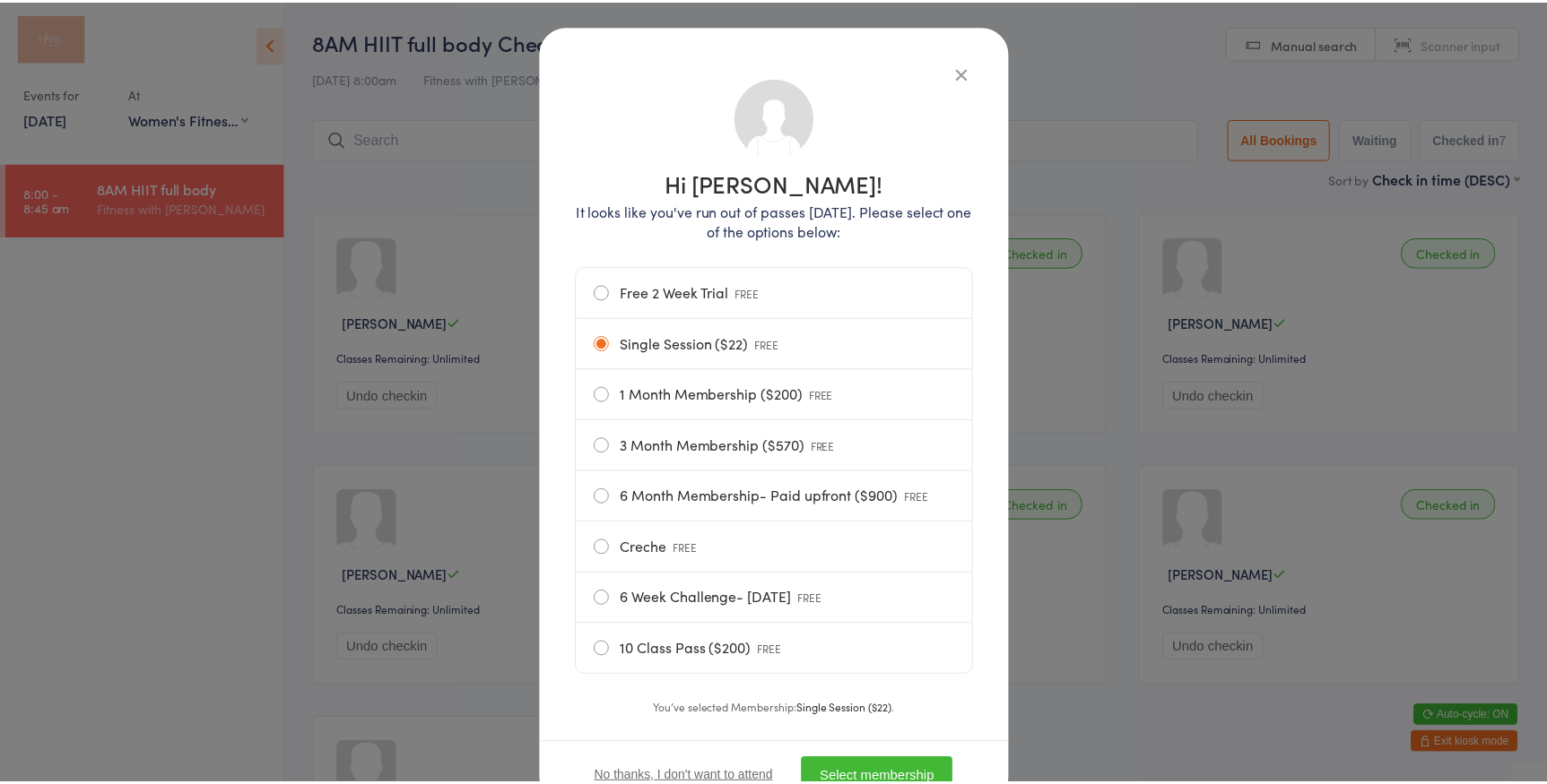
scroll to position [137, 0]
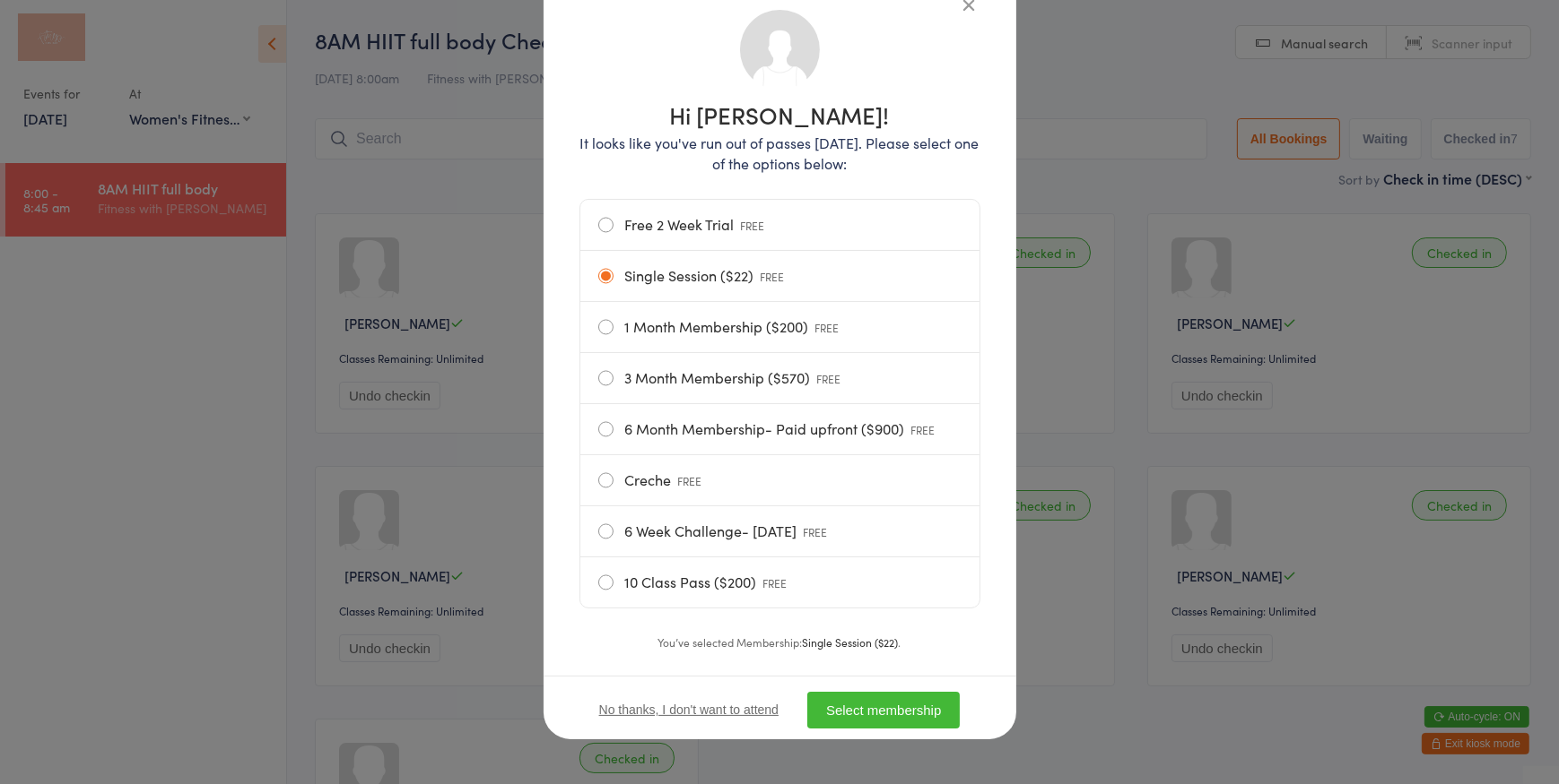
click at [927, 698] on button "Select membership" at bounding box center [883, 710] width 153 height 37
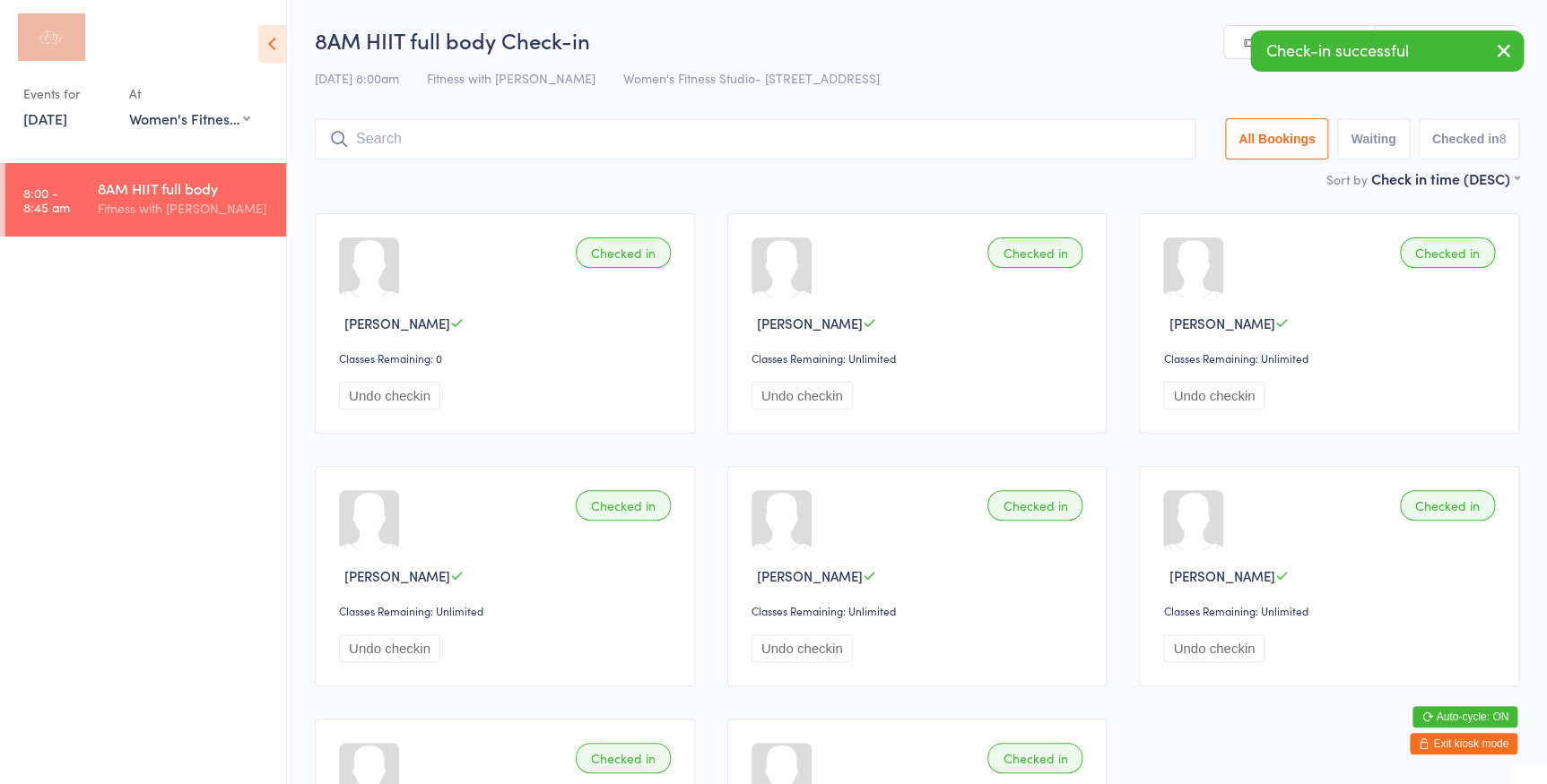
click at [394, 121] on input "search" at bounding box center [755, 139] width 880 height 41
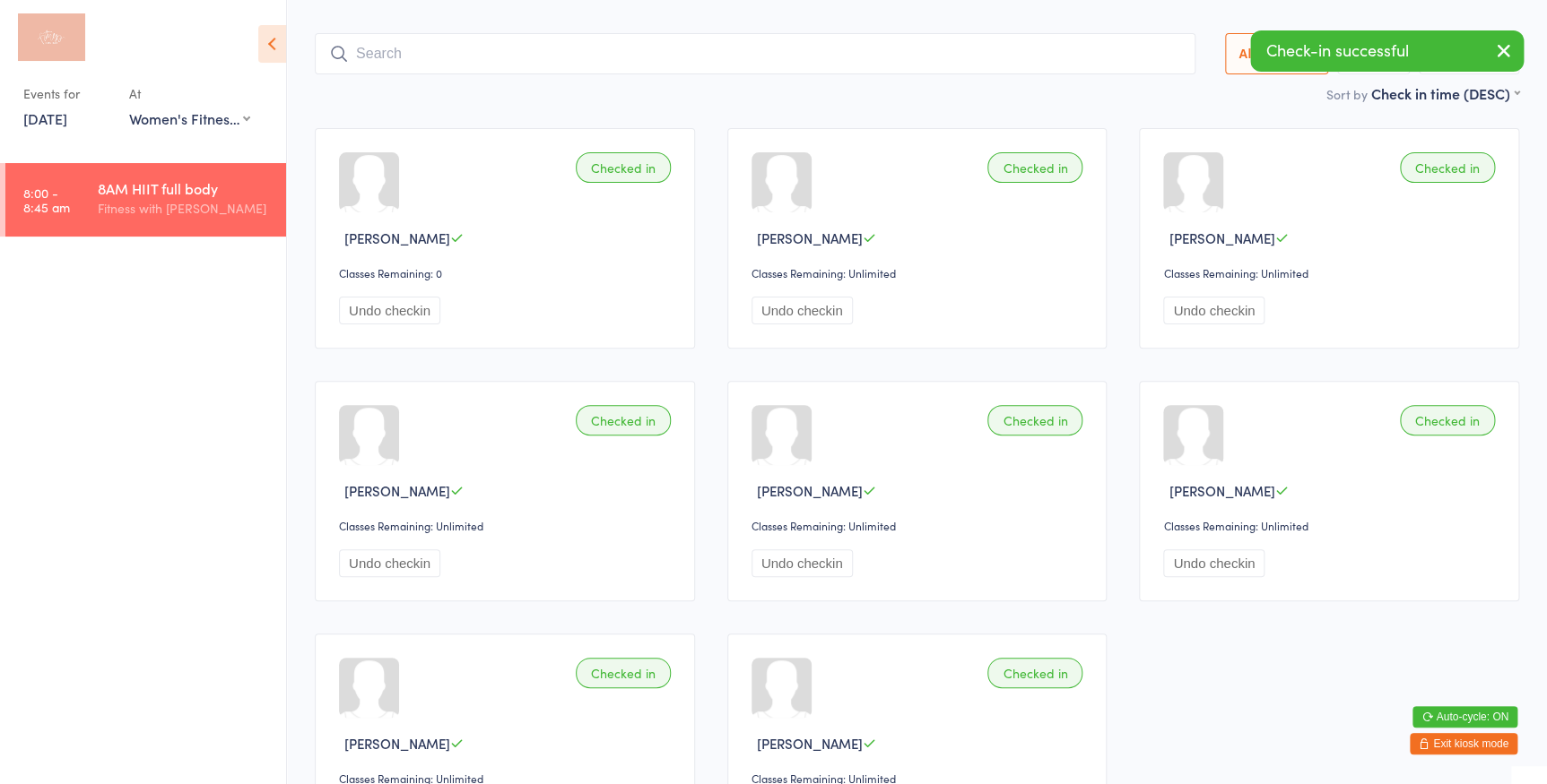
scroll to position [119, 0]
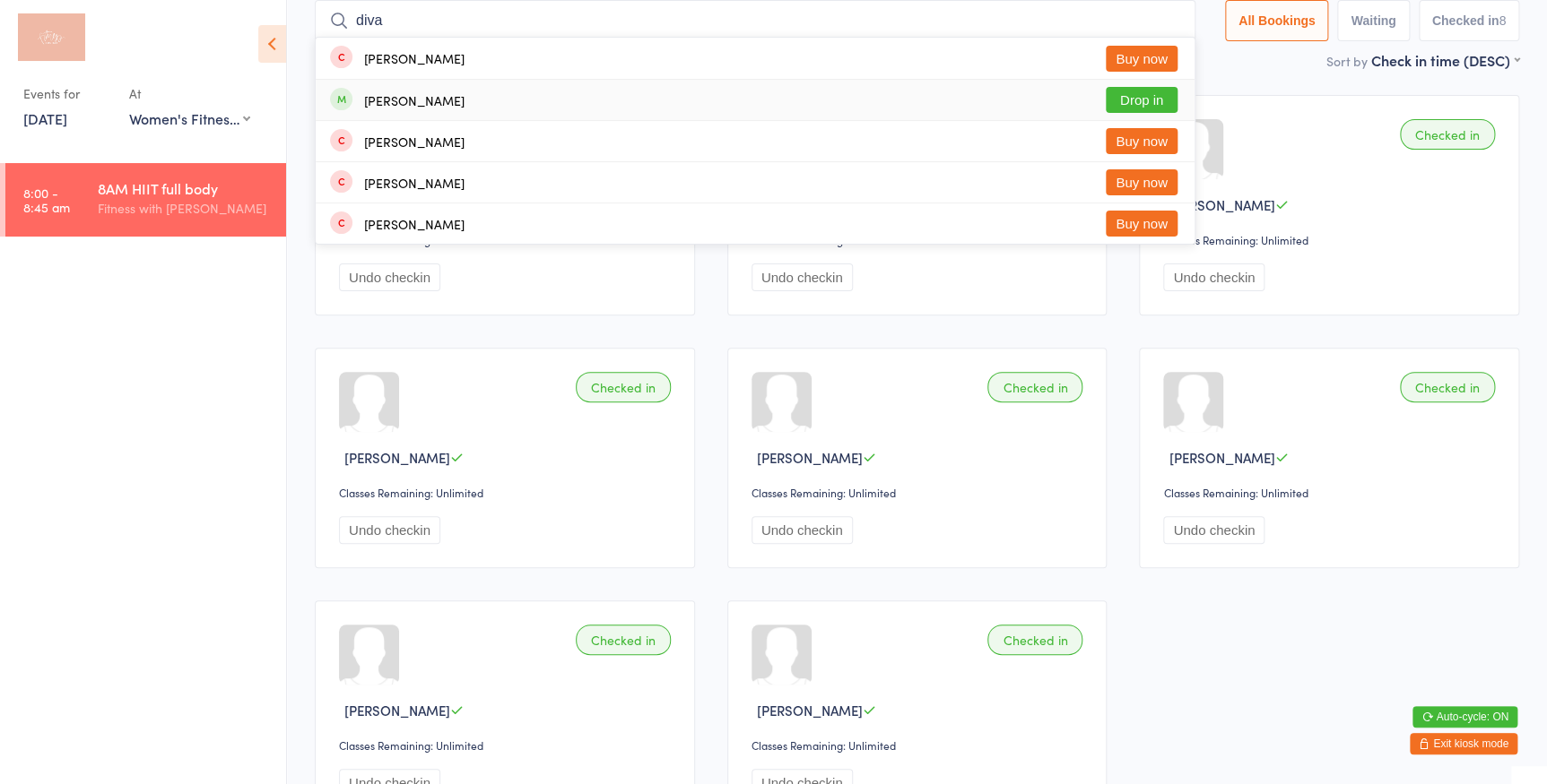
type input "diva"
click at [1126, 98] on button "Drop in" at bounding box center [1142, 100] width 72 height 26
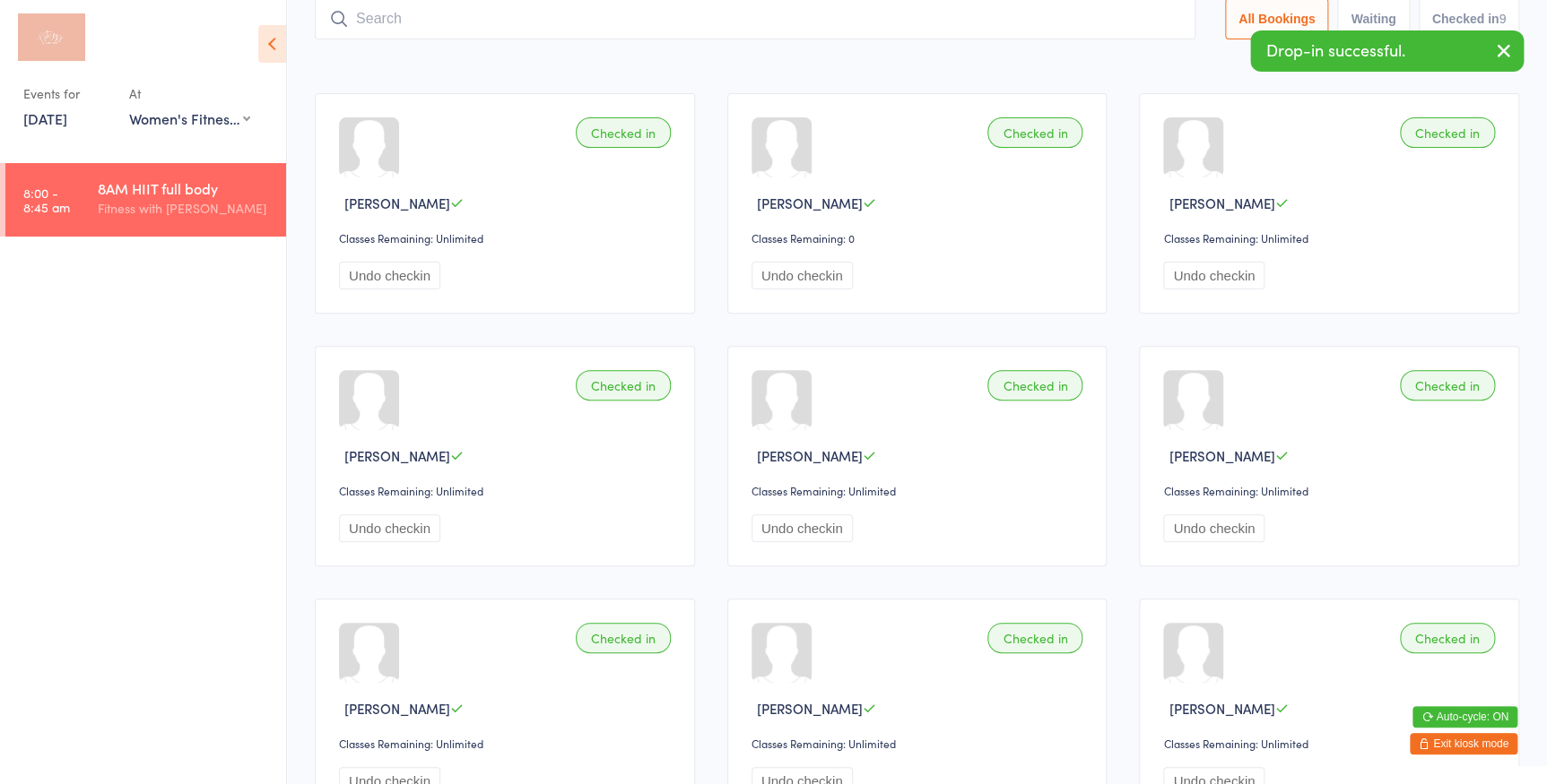
scroll to position [0, 0]
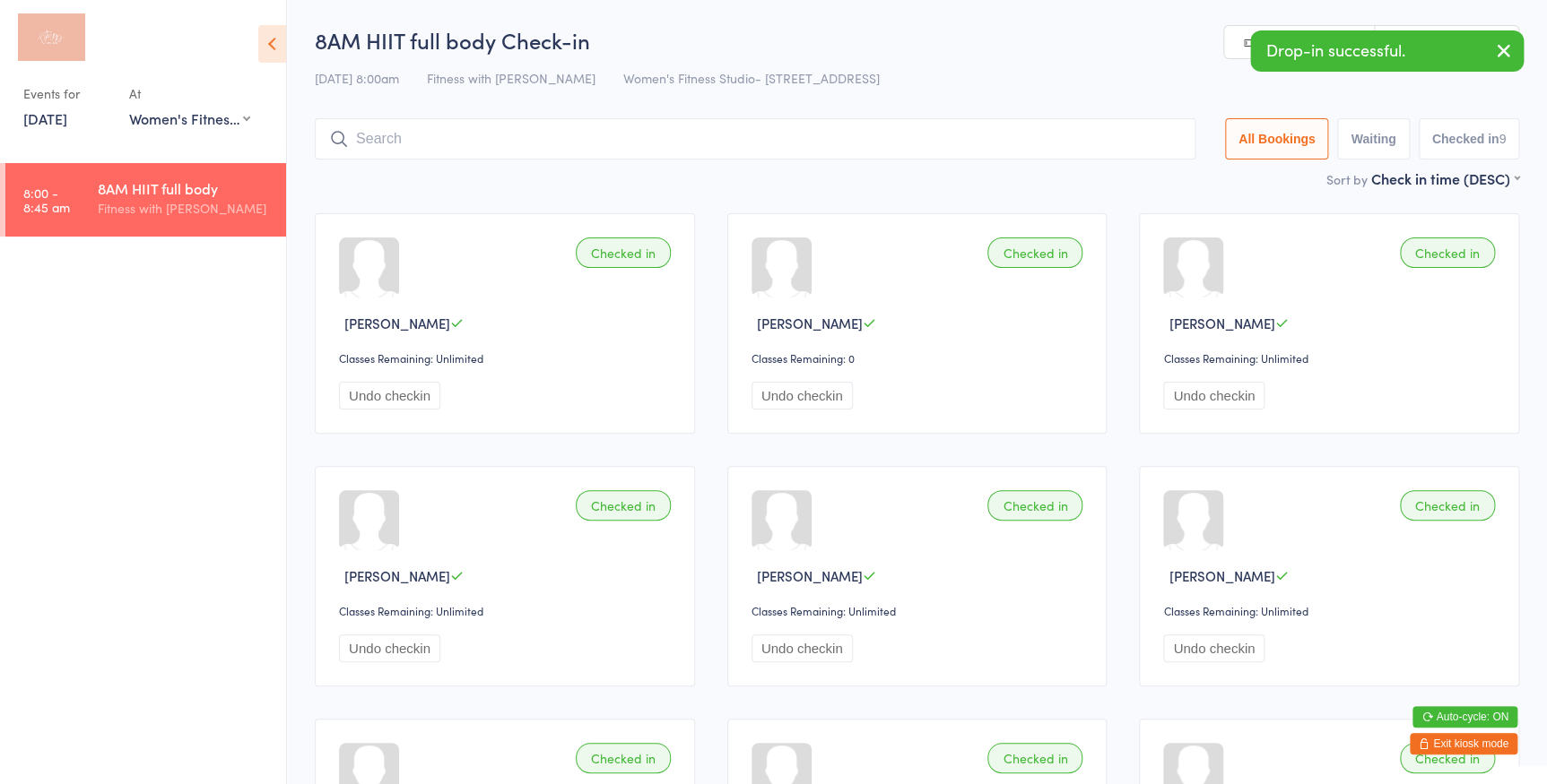
click at [1234, 41] on link "Manual search" at bounding box center [1299, 43] width 151 height 34
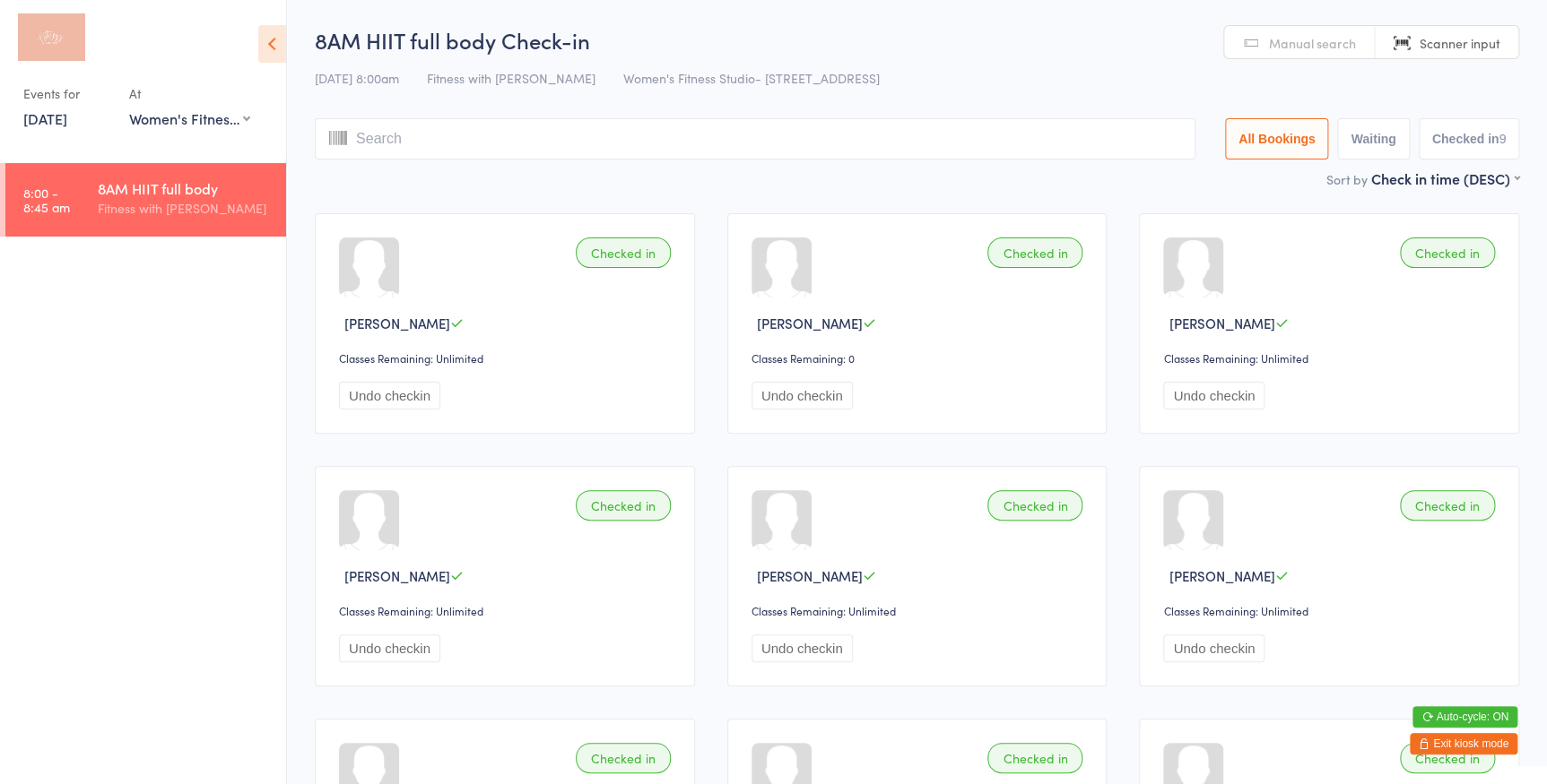
click at [1283, 53] on link "Manual search" at bounding box center [1299, 43] width 151 height 34
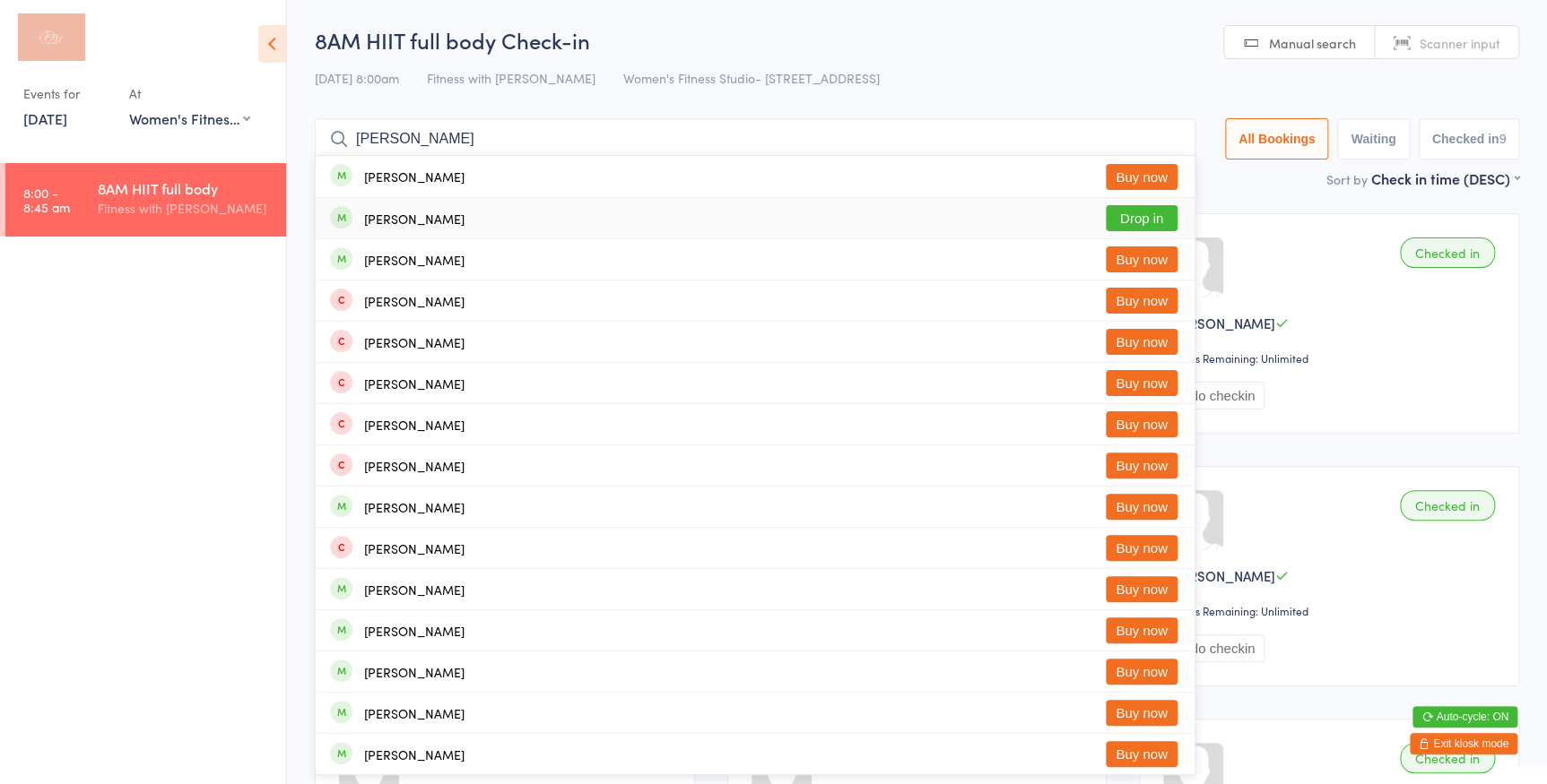
type input "eiman"
click at [1131, 218] on button "Drop in" at bounding box center [1142, 218] width 72 height 26
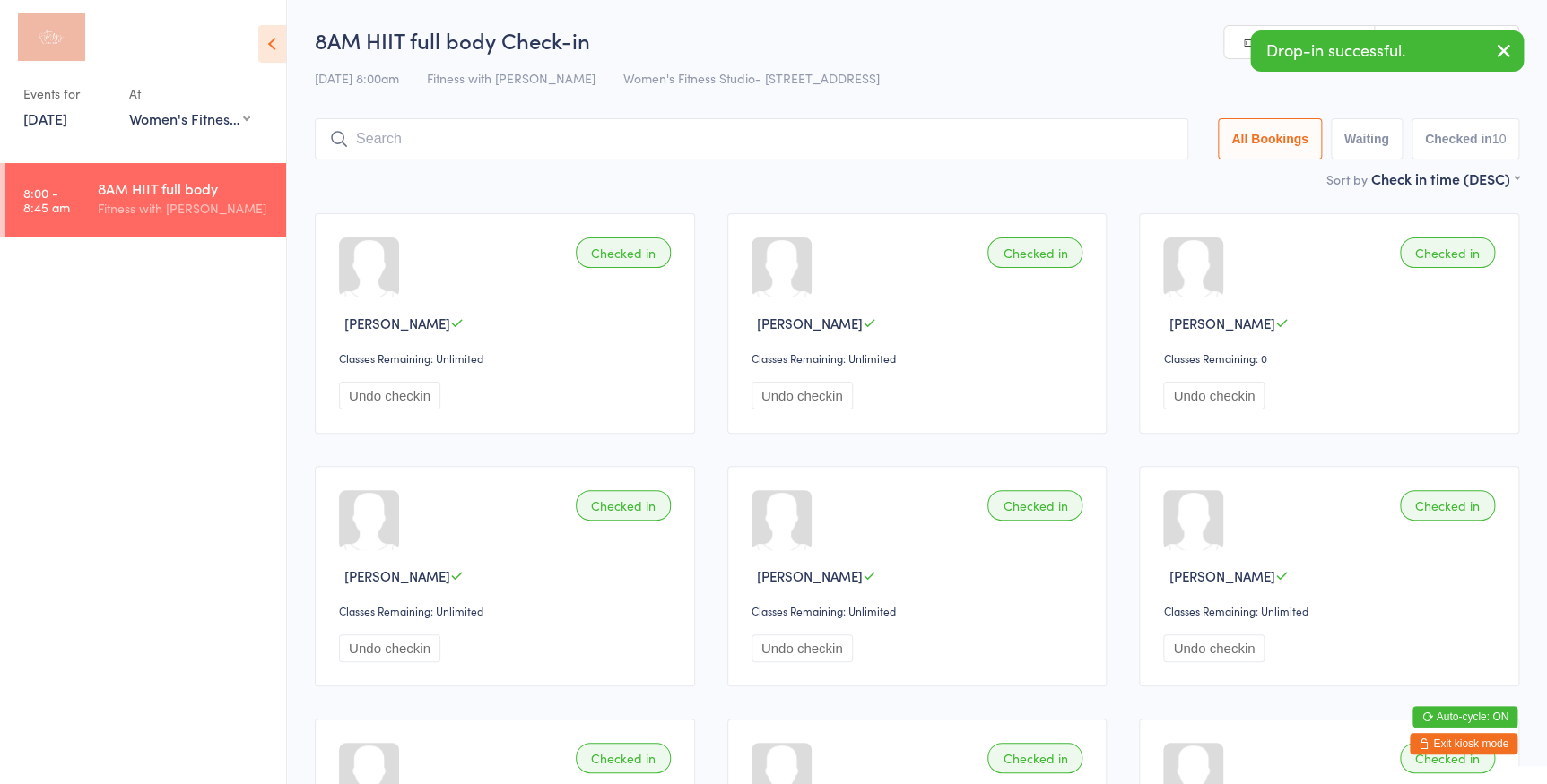
click at [1240, 45] on link "Manual search" at bounding box center [1299, 43] width 151 height 34
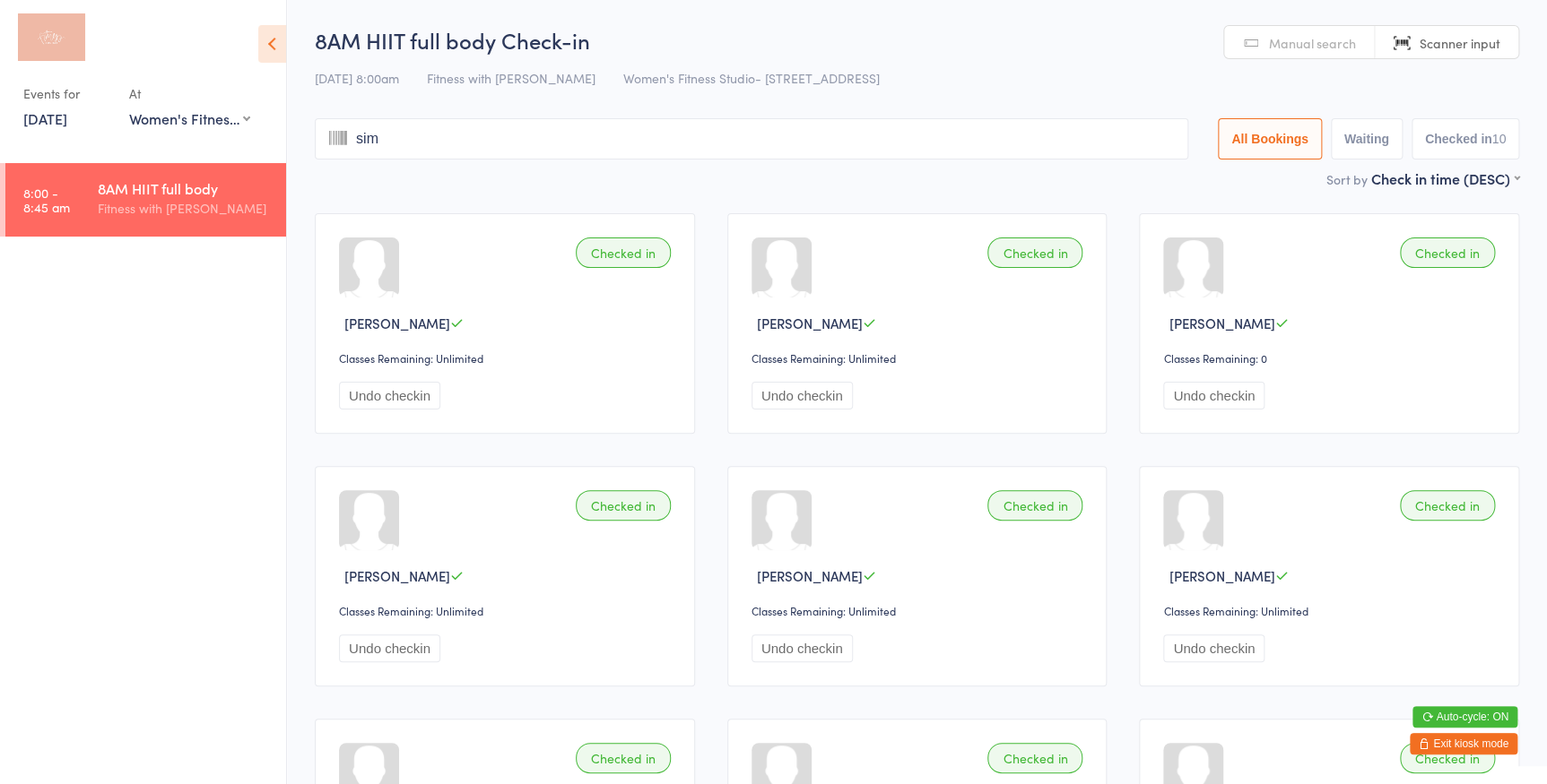
type input "simp"
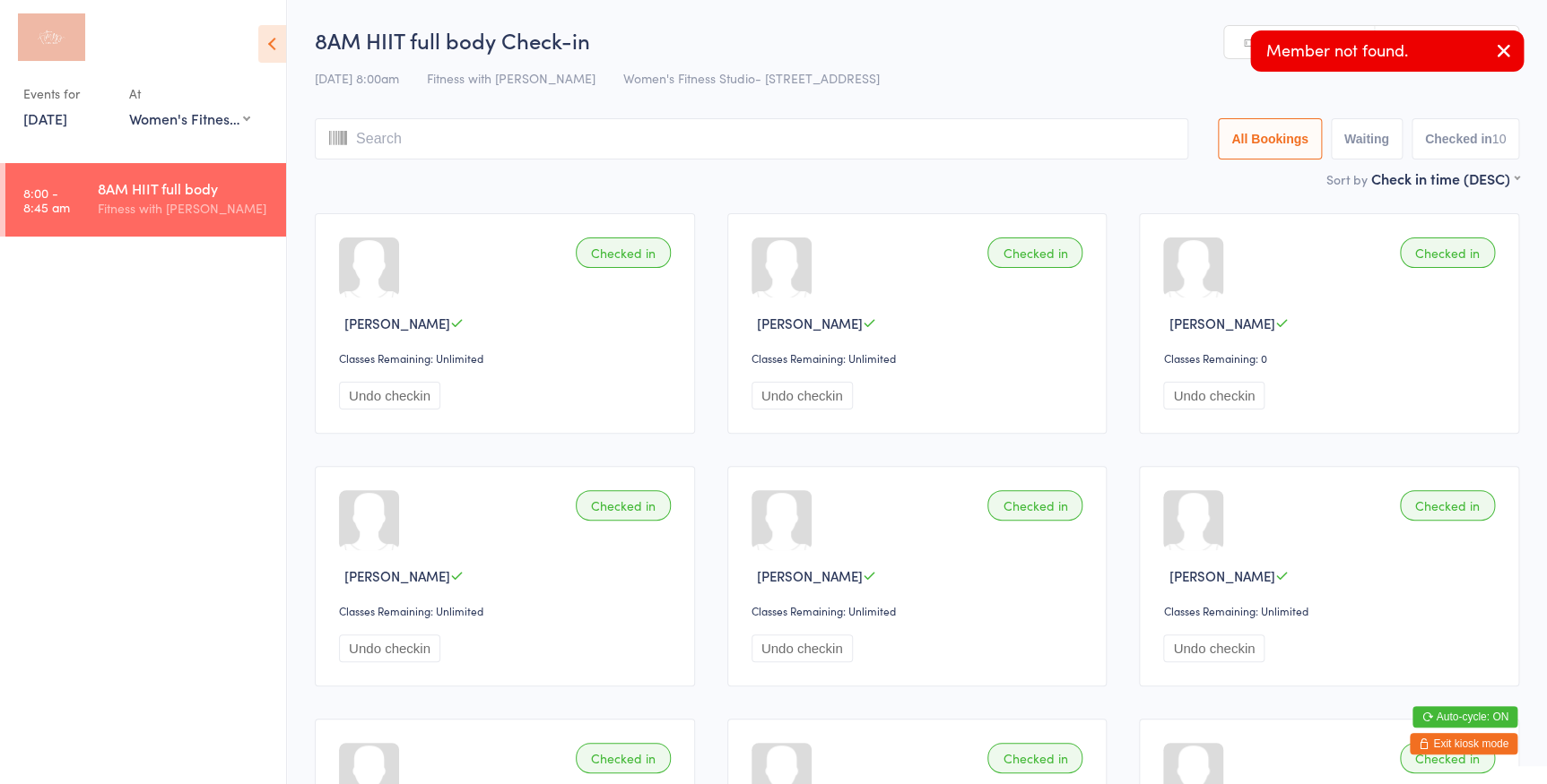
click at [1226, 48] on link "Manual search" at bounding box center [1299, 43] width 151 height 34
type input "simpson"
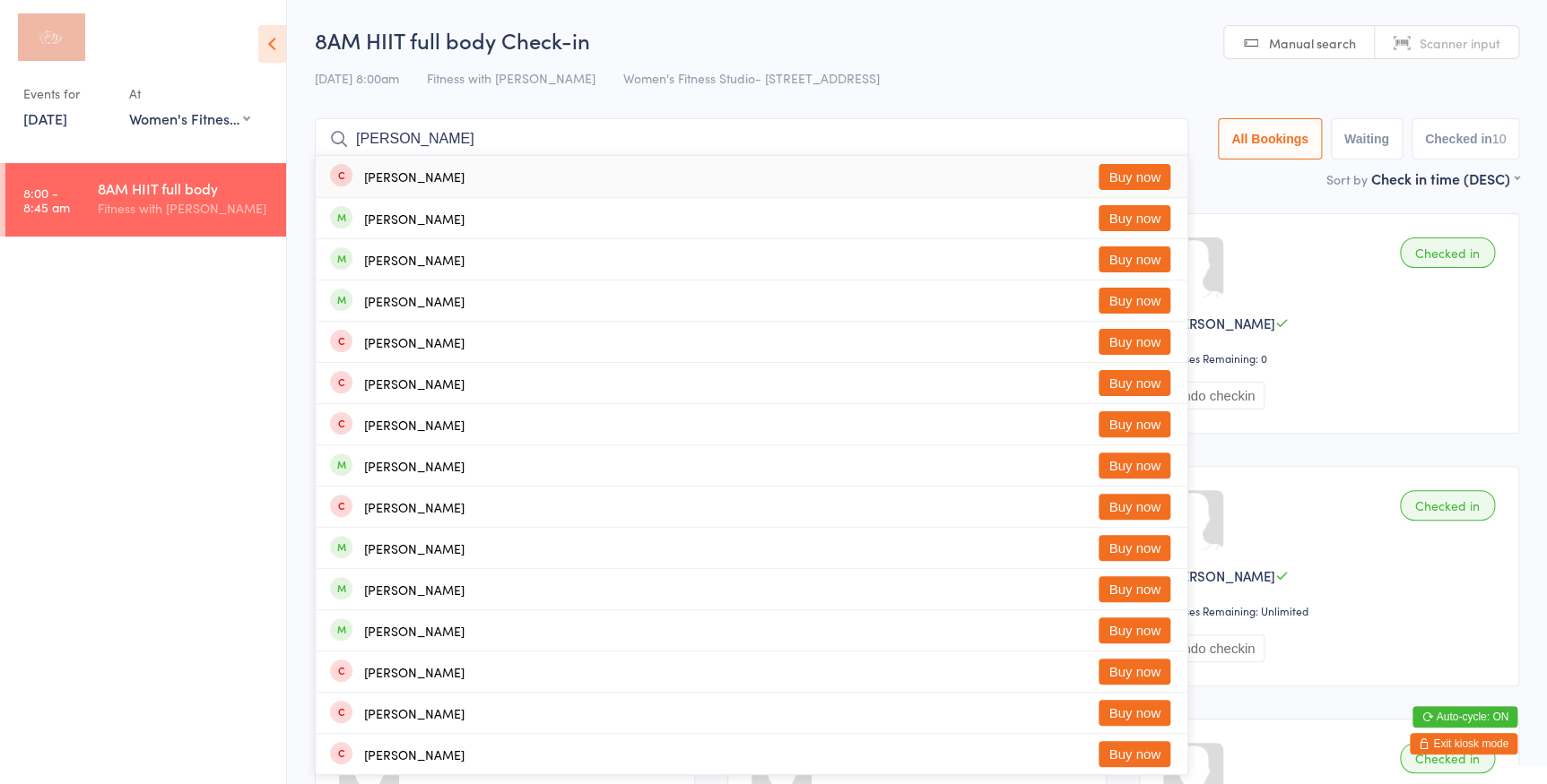
click at [1154, 137] on input "simpson" at bounding box center [751, 139] width 873 height 41
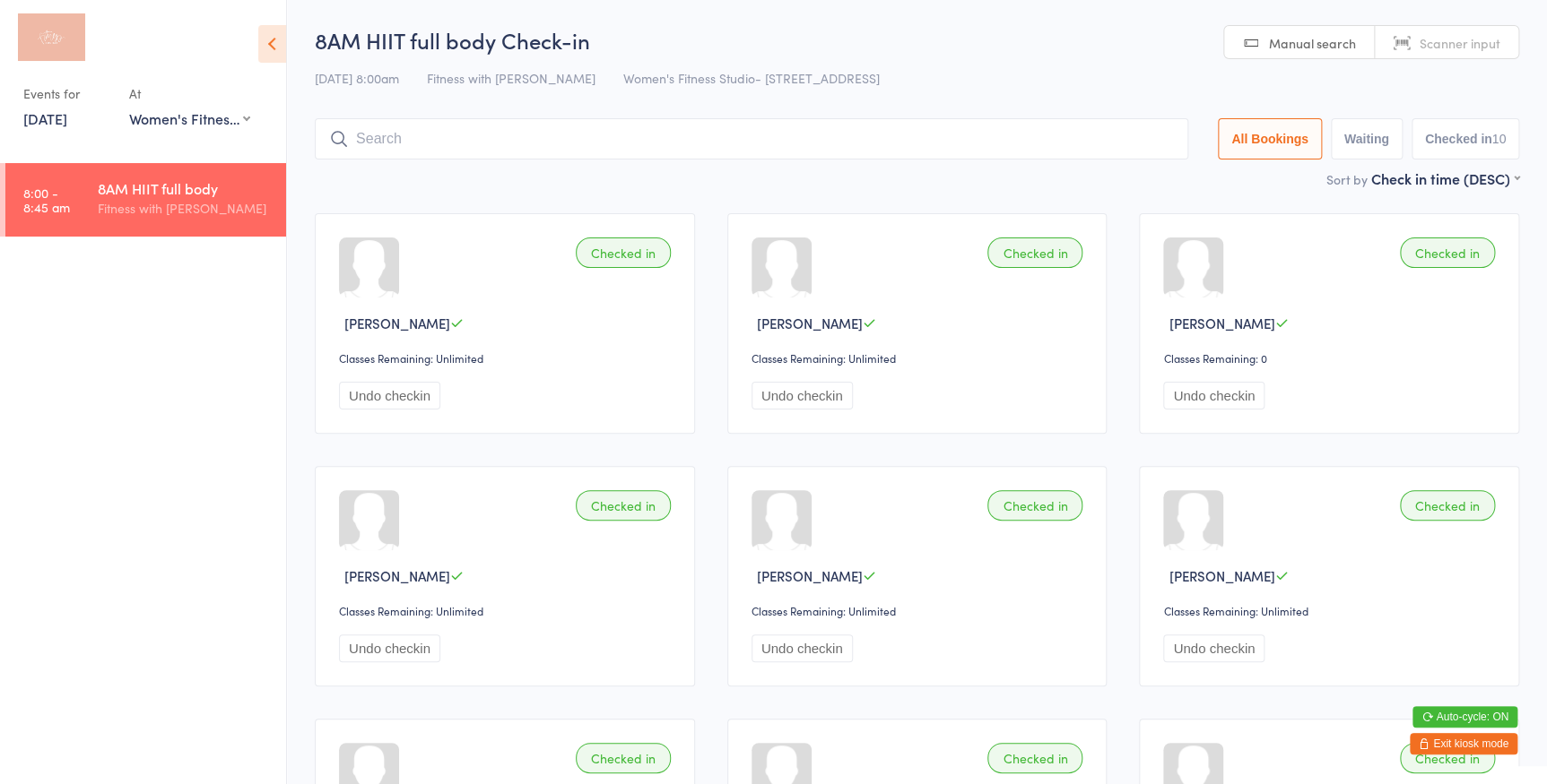
click at [1286, 44] on span "Manual search" at bounding box center [1312, 43] width 87 height 18
